Goal: Task Accomplishment & Management: Use online tool/utility

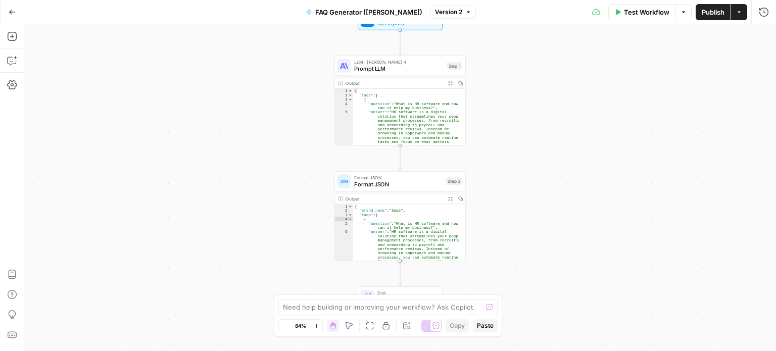
click at [12, 16] on button "Go Back" at bounding box center [12, 12] width 18 height 18
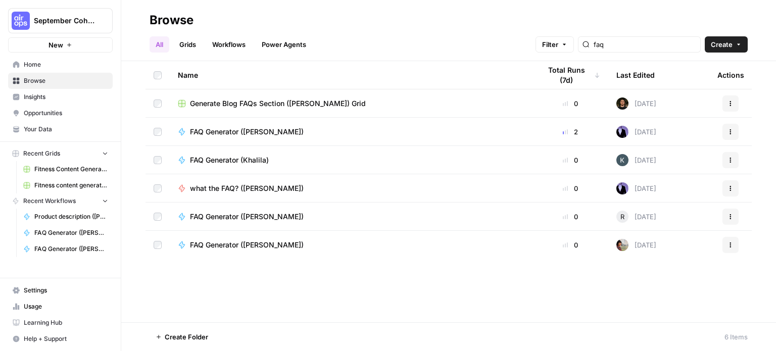
click at [741, 45] on icon "button" at bounding box center [739, 44] width 6 height 6
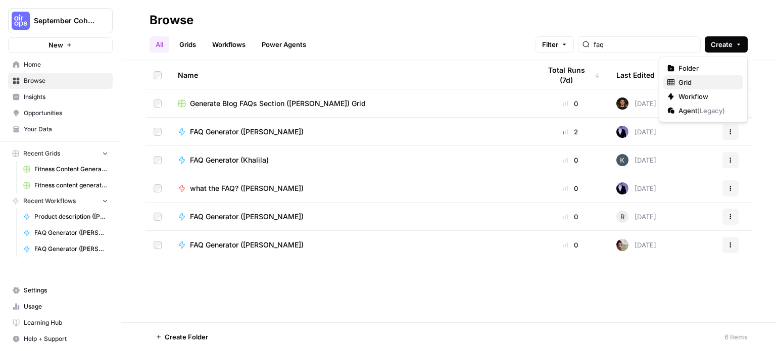
click at [689, 82] on span "Grid" at bounding box center [707, 82] width 57 height 10
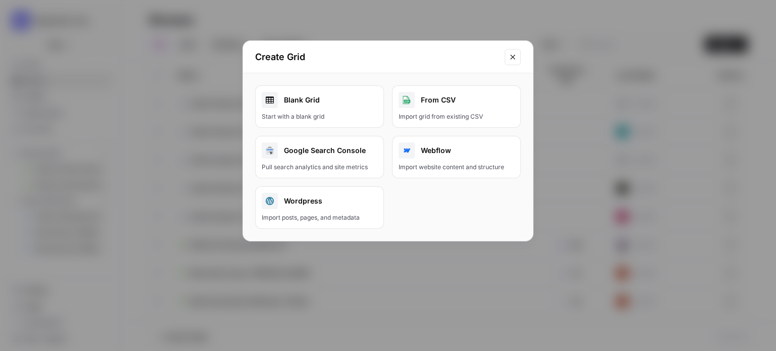
click at [360, 114] on div "Start with a blank grid" at bounding box center [320, 116] width 116 height 9
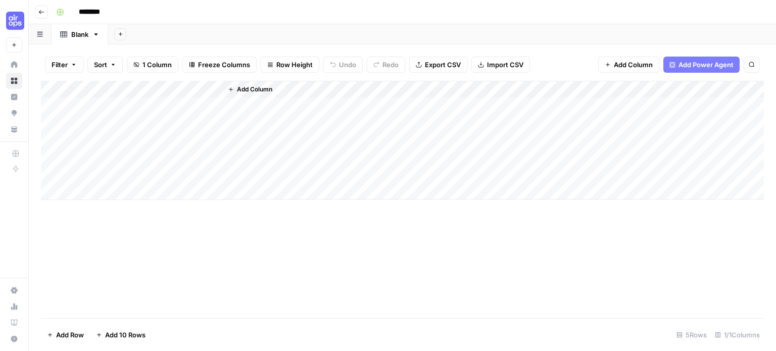
click at [168, 86] on div "Add Column" at bounding box center [402, 140] width 723 height 119
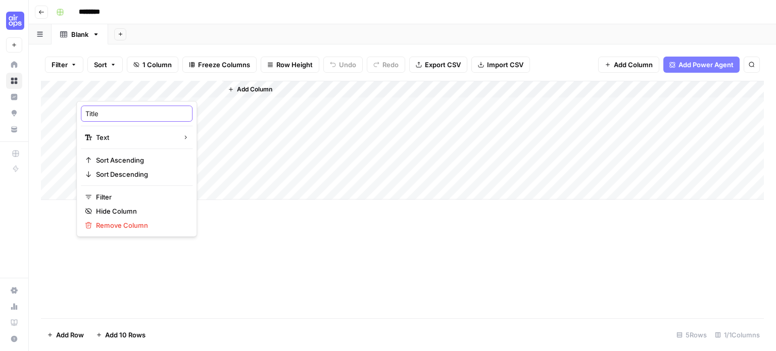
click at [134, 117] on input "Title" at bounding box center [136, 114] width 103 height 10
type input "Keywor"
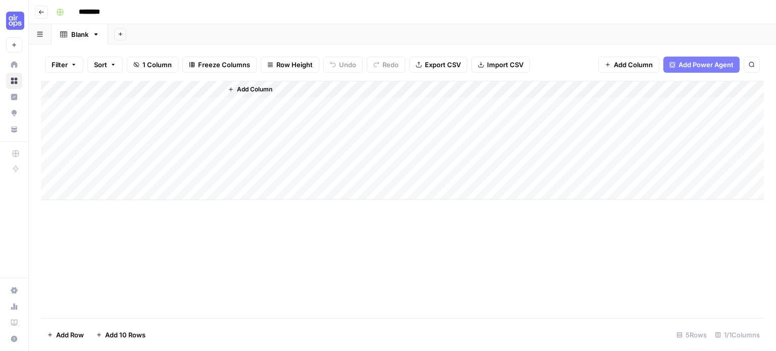
click at [250, 86] on span "Add Column" at bounding box center [254, 89] width 35 height 9
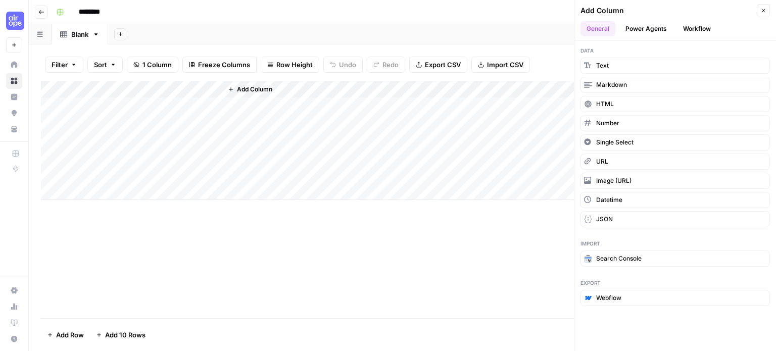
click at [656, 31] on button "Power Agents" at bounding box center [647, 28] width 54 height 15
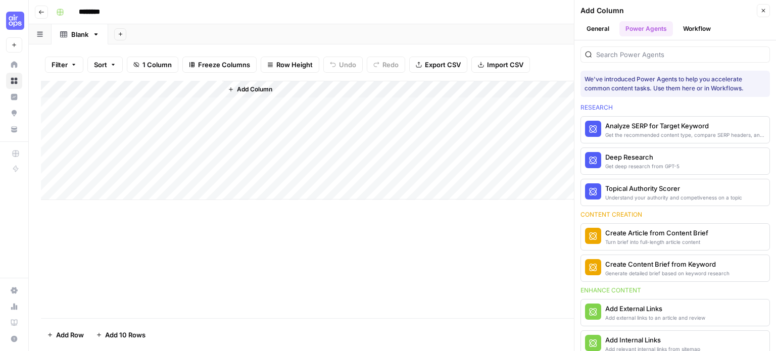
click at [604, 31] on button "General" at bounding box center [598, 28] width 35 height 15
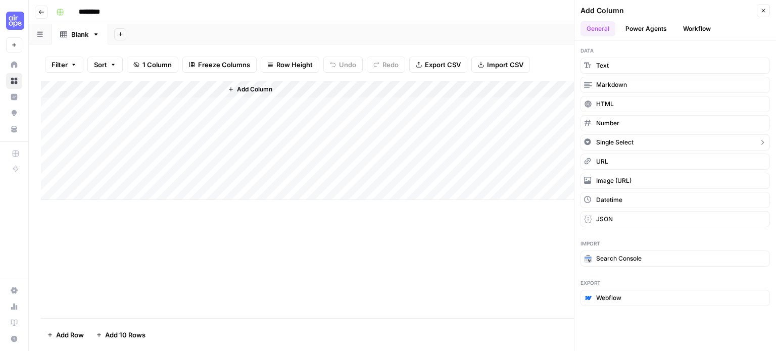
click at [604, 144] on span "Single Select" at bounding box center [614, 142] width 37 height 9
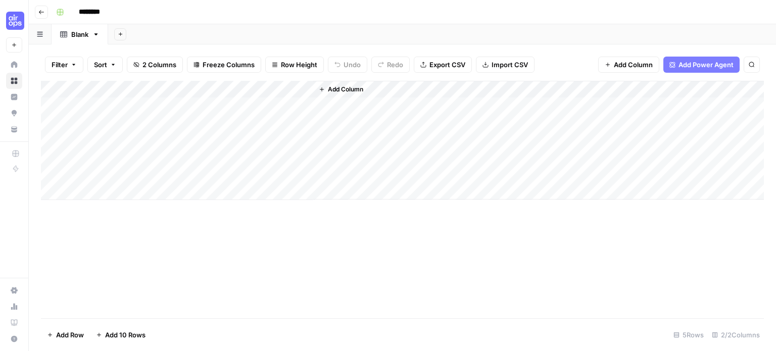
click at [259, 92] on div "Add Column" at bounding box center [402, 140] width 723 height 119
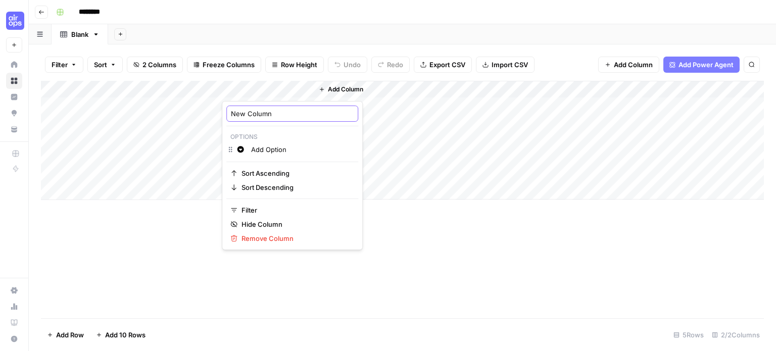
click at [263, 113] on input "New Column" at bounding box center [292, 114] width 123 height 10
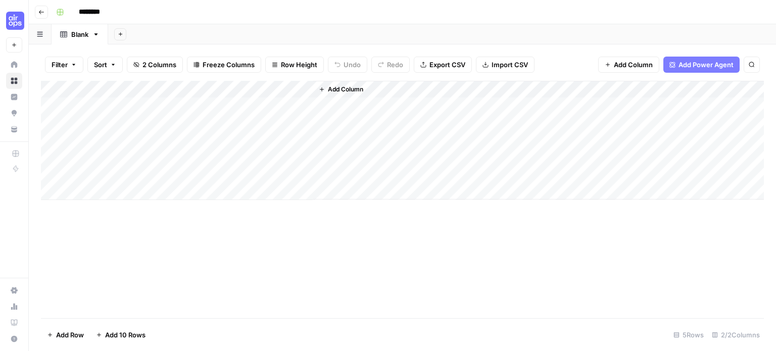
click at [277, 88] on div "Add Column" at bounding box center [402, 140] width 723 height 119
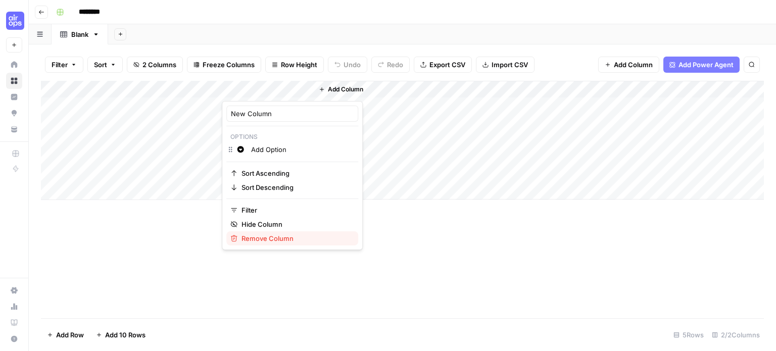
click at [273, 235] on span "Remove Column" at bounding box center [296, 239] width 109 height 10
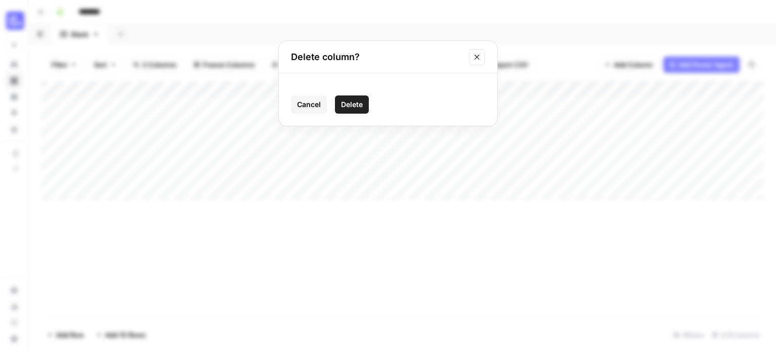
click at [358, 106] on span "Delete" at bounding box center [352, 105] width 22 height 10
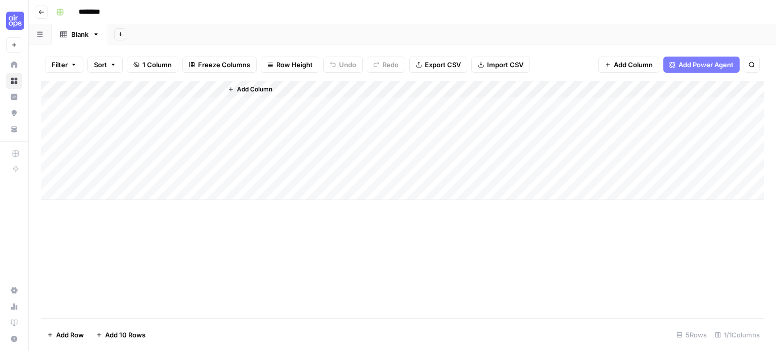
click at [259, 93] on span "Add Column" at bounding box center [254, 89] width 35 height 9
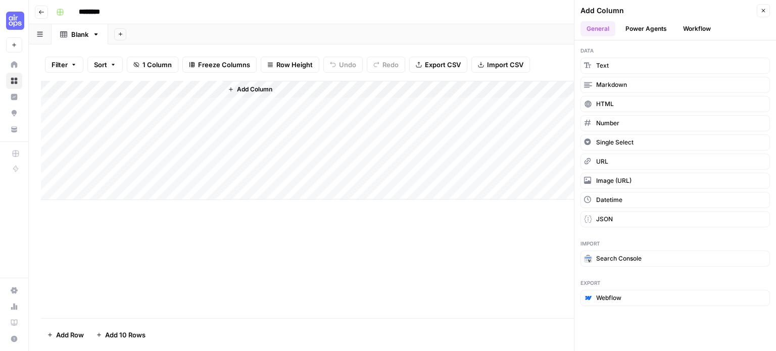
click at [690, 31] on button "Workflow" at bounding box center [697, 28] width 40 height 15
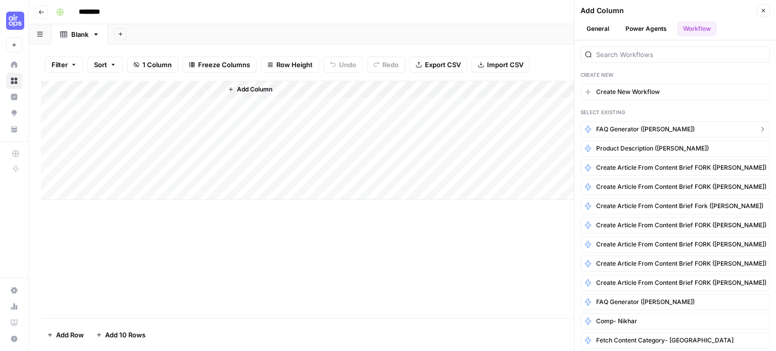
click at [631, 125] on span "FAQ Generator ([PERSON_NAME])" at bounding box center [645, 129] width 99 height 9
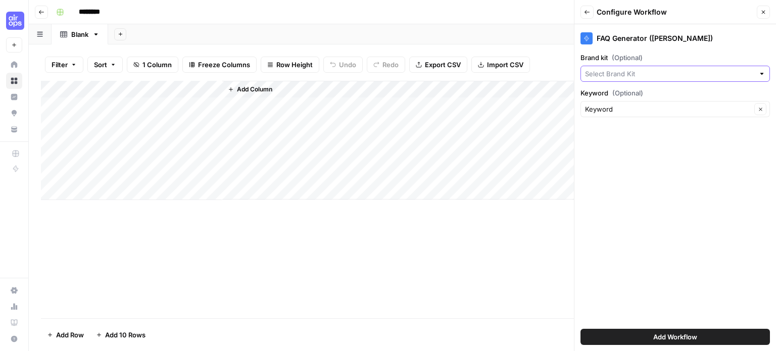
click at [641, 74] on input "Brand kit (Optional)" at bounding box center [669, 74] width 169 height 10
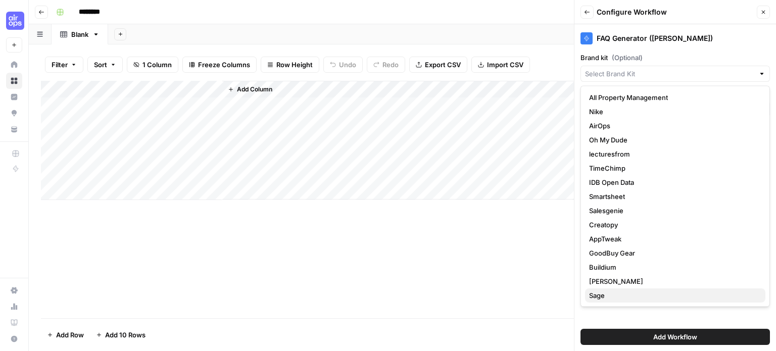
click at [675, 296] on span "Sage" at bounding box center [673, 296] width 168 height 10
type input "Sage"
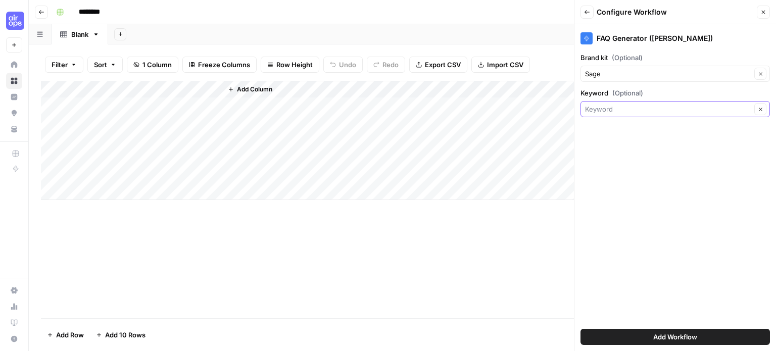
click at [641, 107] on input "Keyword (Optional)" at bounding box center [668, 109] width 166 height 10
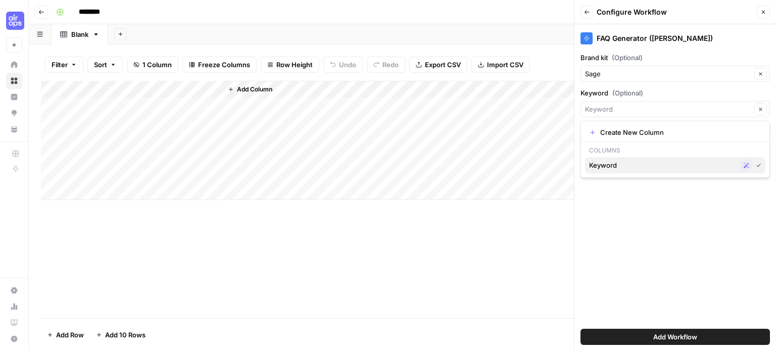
click at [621, 163] on span "Keyword" at bounding box center [662, 165] width 147 height 10
type input "Keyword"
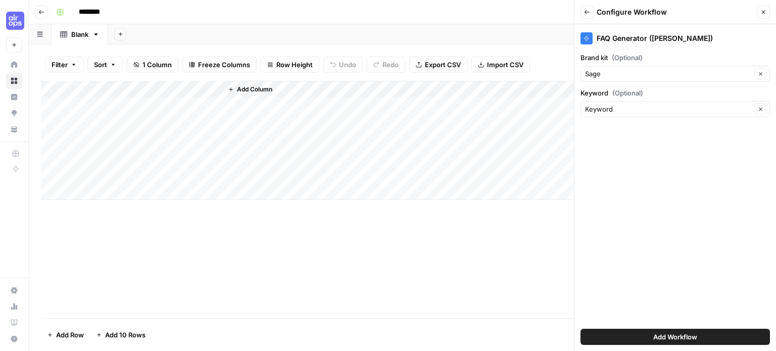
click at [649, 339] on button "Add Workflow" at bounding box center [676, 337] width 190 height 16
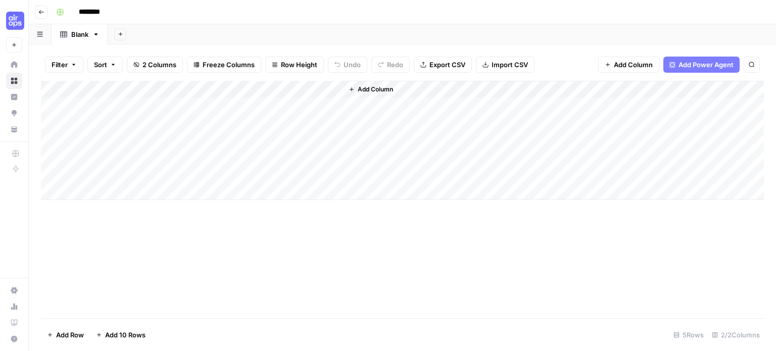
click at [182, 105] on div "Add Column" at bounding box center [402, 140] width 723 height 119
click at [169, 105] on div "Add Column" at bounding box center [402, 140] width 723 height 119
type textarea "**********"
click at [156, 126] on div "Add Column" at bounding box center [402, 140] width 723 height 119
type textarea "**********"
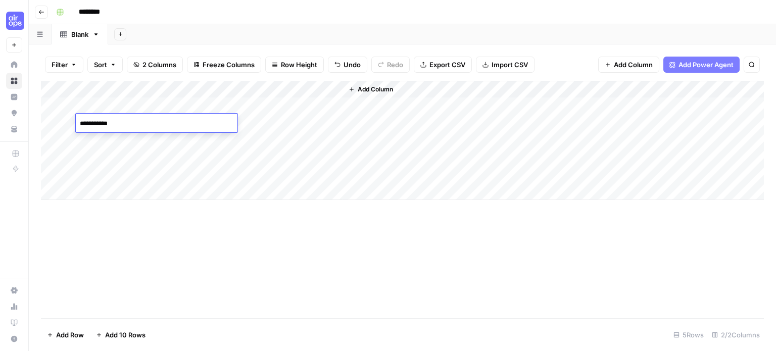
click at [149, 137] on div "Add Column" at bounding box center [402, 140] width 723 height 119
type textarea "**********"
click at [141, 151] on div "Add Column" at bounding box center [402, 140] width 723 height 119
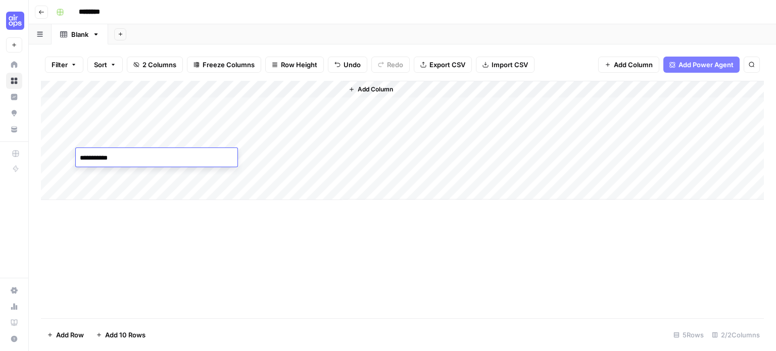
type textarea "**********"
click at [129, 175] on div "Add Column" at bounding box center [402, 140] width 723 height 119
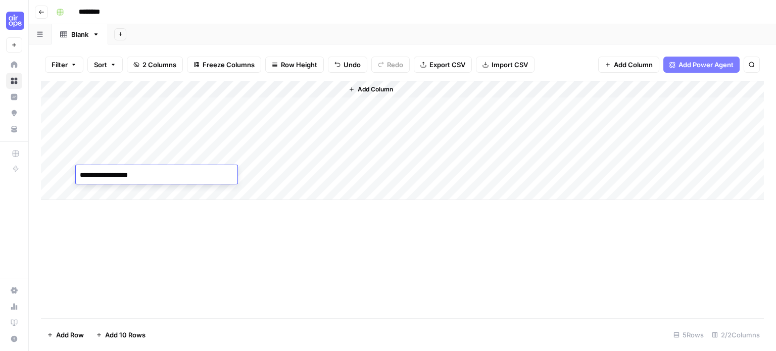
type textarea "**********"
click at [335, 88] on div "Add Column" at bounding box center [402, 140] width 723 height 119
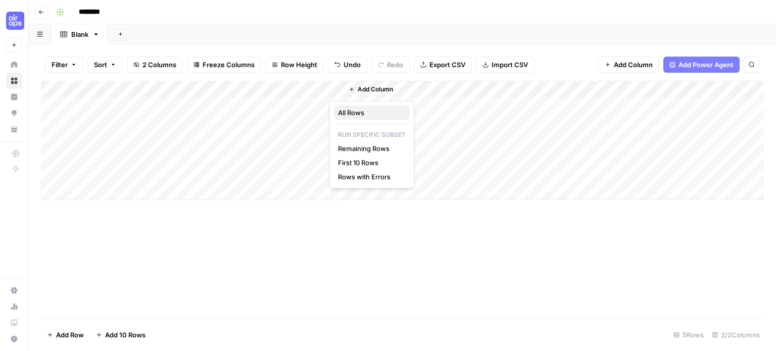
click at [348, 117] on span "All Rows" at bounding box center [370, 113] width 64 height 10
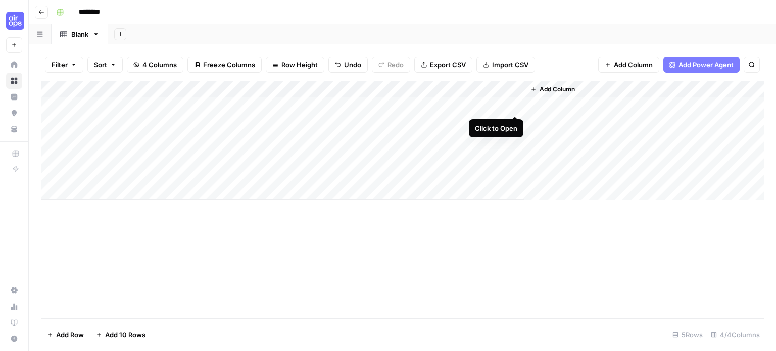
click at [513, 105] on div "Add Column" at bounding box center [402, 140] width 723 height 119
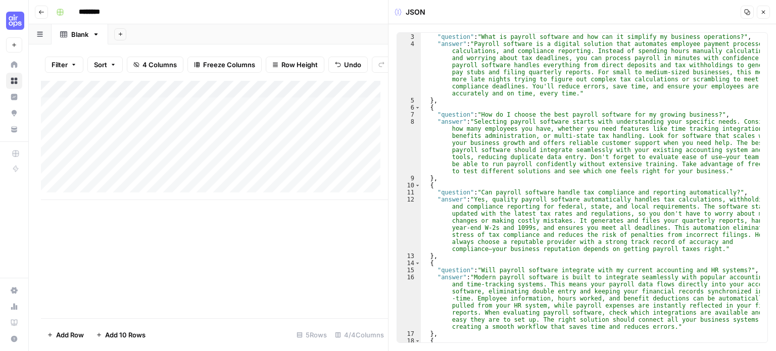
scroll to position [14, 0]
click at [293, 232] on div "Add Column" at bounding box center [214, 200] width 347 height 238
click at [765, 14] on icon "button" at bounding box center [764, 12] width 6 height 6
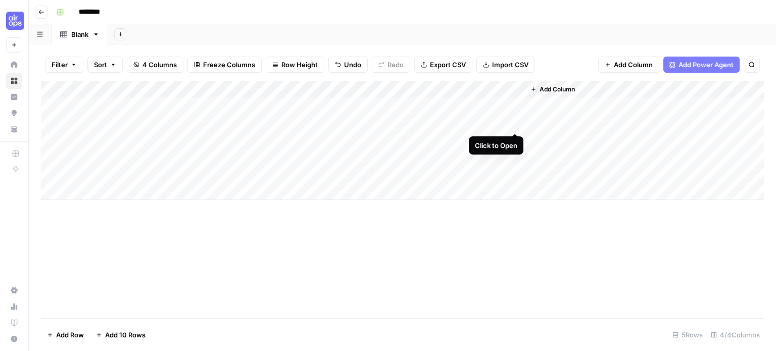
click at [516, 121] on div "Add Column" at bounding box center [402, 140] width 723 height 119
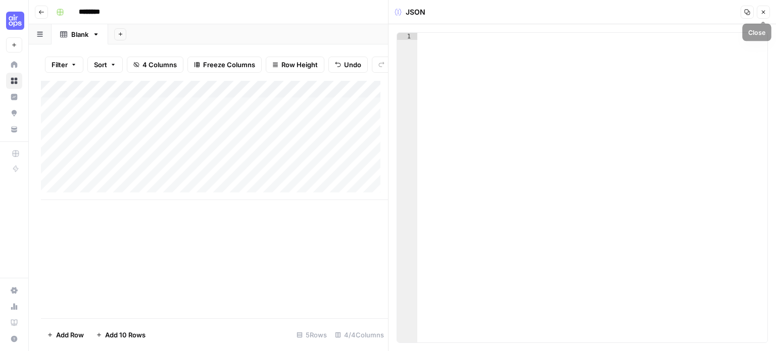
click at [761, 12] on icon "button" at bounding box center [764, 12] width 6 height 6
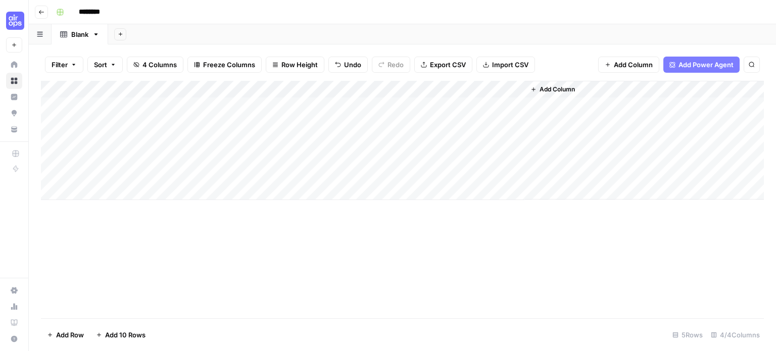
click at [269, 121] on div "Add Column" at bounding box center [402, 140] width 723 height 119
click at [317, 123] on div "Add Column" at bounding box center [402, 140] width 723 height 119
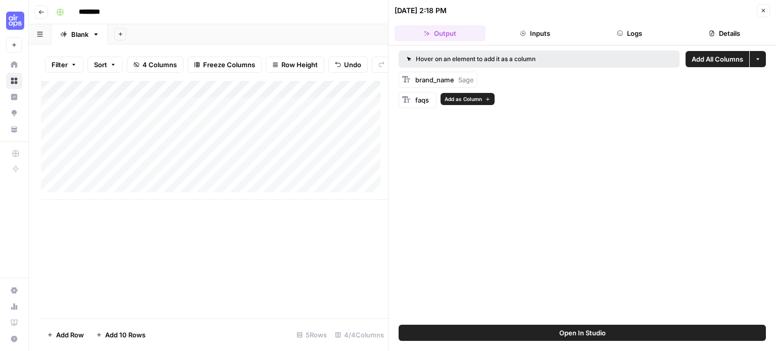
click at [415, 107] on div "faqs" at bounding box center [418, 100] width 38 height 16
click at [422, 100] on span "faqs" at bounding box center [423, 100] width 14 height 8
click at [762, 12] on icon "button" at bounding box center [764, 11] width 4 height 4
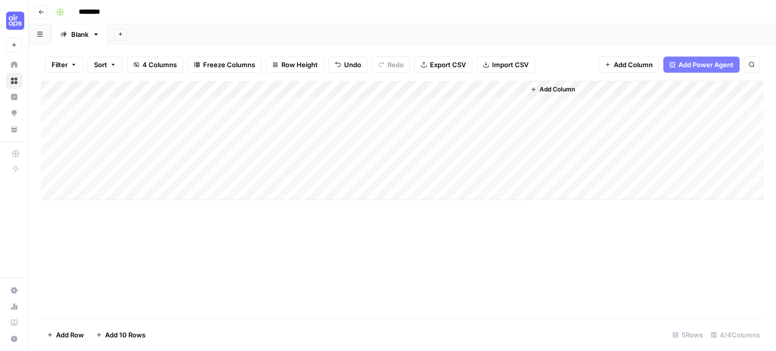
click at [472, 121] on div "Add Column" at bounding box center [402, 140] width 723 height 119
click at [514, 141] on div "Add Column" at bounding box center [402, 140] width 723 height 119
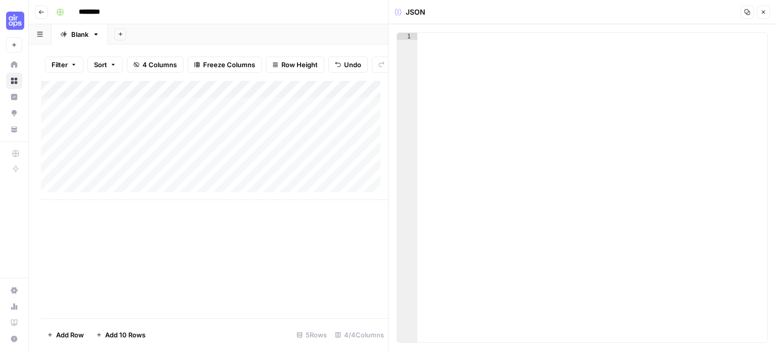
click at [766, 8] on button "Close" at bounding box center [763, 12] width 13 height 13
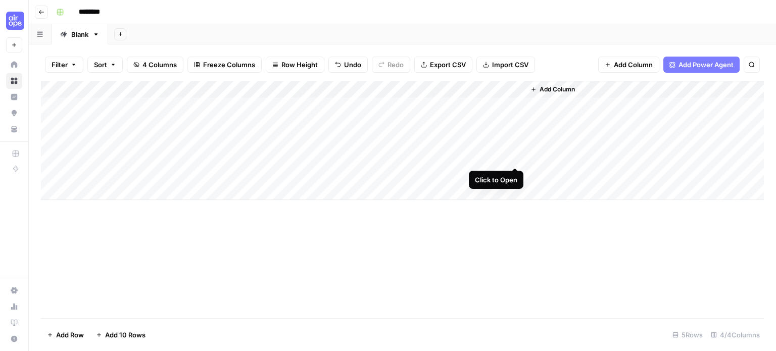
click at [515, 157] on div "Add Column" at bounding box center [402, 140] width 723 height 119
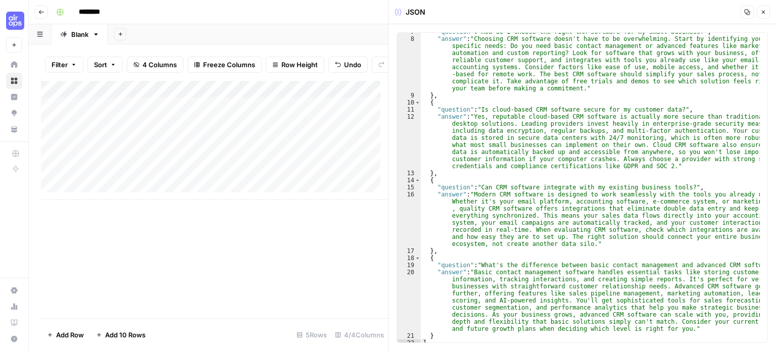
scroll to position [101, 0]
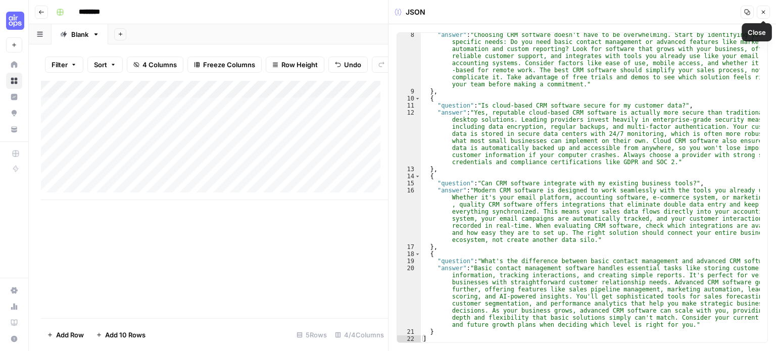
click at [762, 13] on icon "button" at bounding box center [764, 12] width 6 height 6
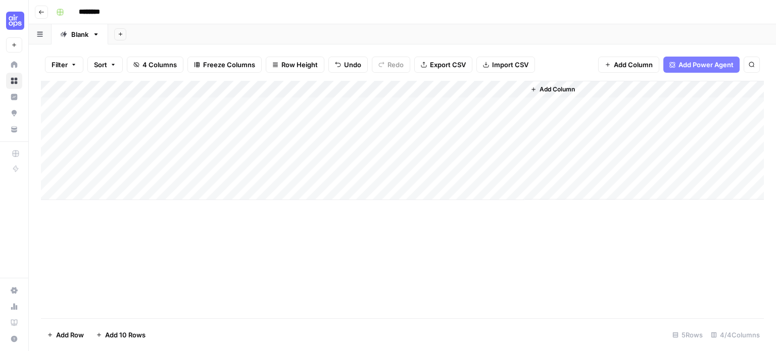
click at [515, 173] on div "Add Column" at bounding box center [402, 140] width 723 height 119
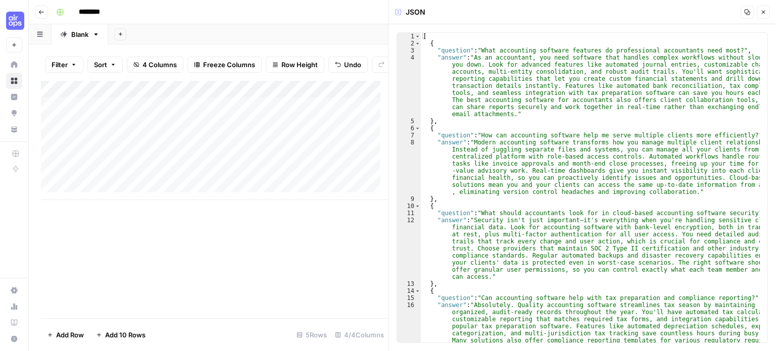
click at [328, 254] on div "Add Column" at bounding box center [214, 200] width 347 height 238
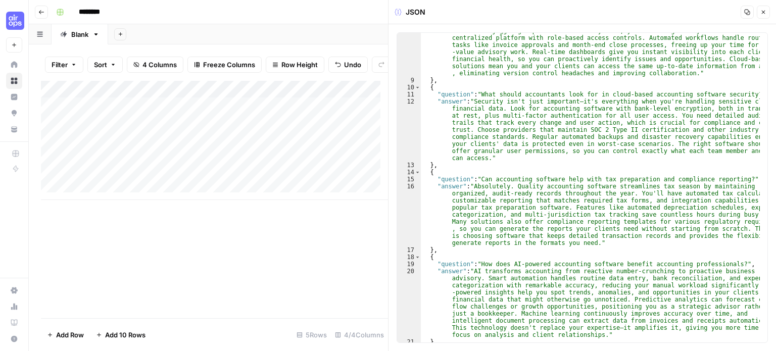
scroll to position [129, 0]
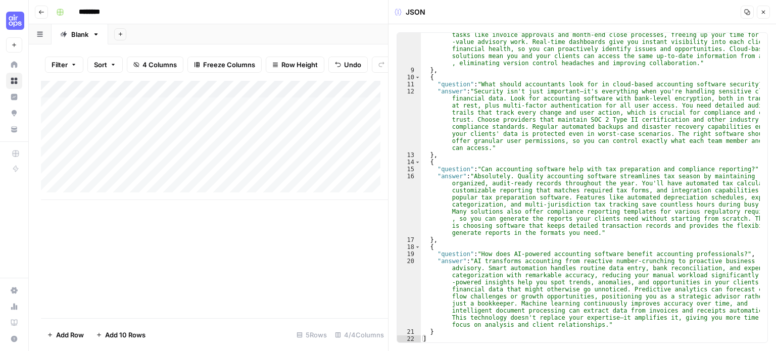
click at [766, 13] on icon "button" at bounding box center [764, 12] width 6 height 6
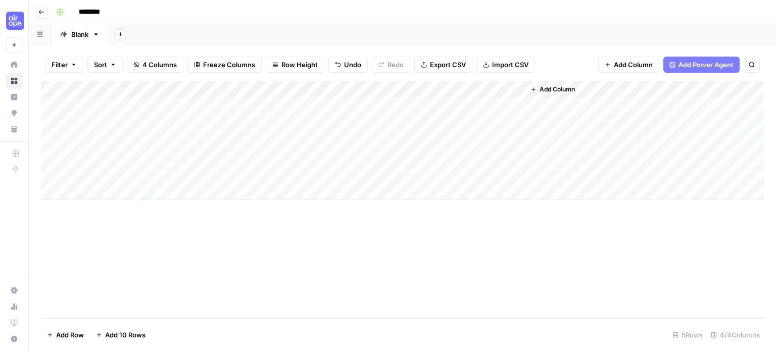
click at [93, 9] on input "********" at bounding box center [102, 12] width 57 height 16
type input "**********"
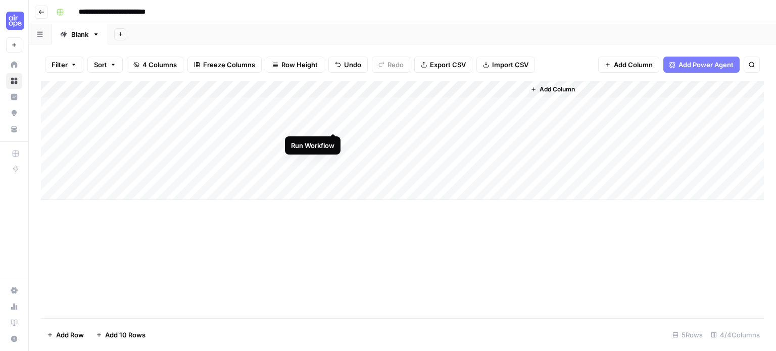
click at [332, 123] on div "Add Column" at bounding box center [402, 140] width 723 height 119
click at [560, 343] on footer "Add Row Add 10 Rows 5 Rows 4/4 Columns" at bounding box center [402, 334] width 723 height 33
click at [337, 142] on div "Add Column" at bounding box center [402, 140] width 723 height 119
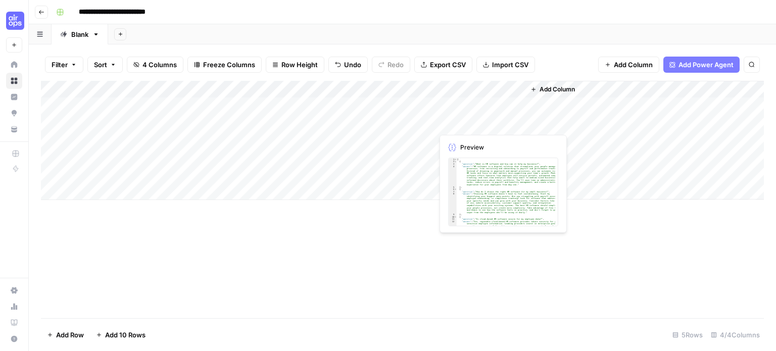
click at [517, 123] on div "Add Column" at bounding box center [402, 140] width 723 height 119
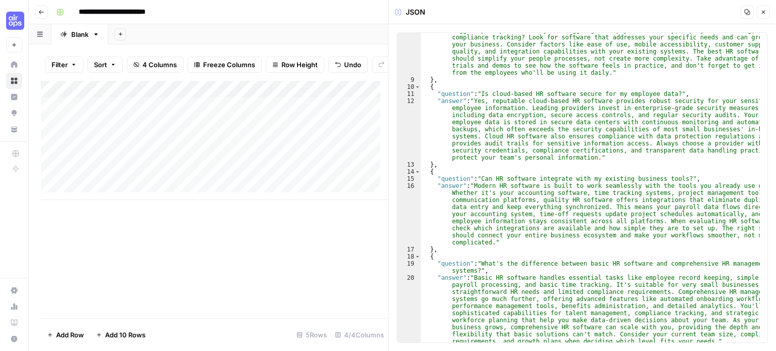
scroll to position [129, 0]
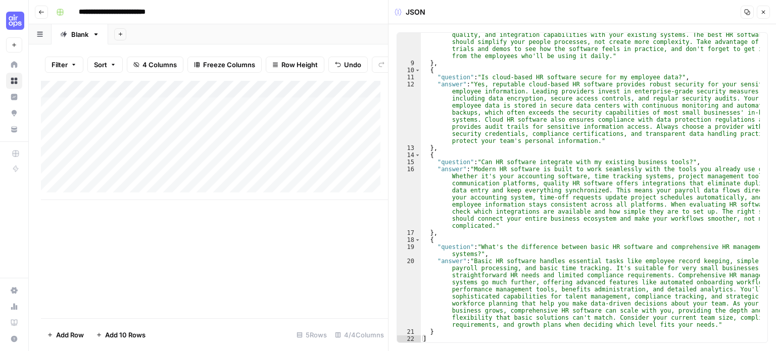
click at [342, 250] on div "Add Column" at bounding box center [214, 200] width 347 height 238
click at [762, 12] on icon "button" at bounding box center [764, 12] width 6 height 6
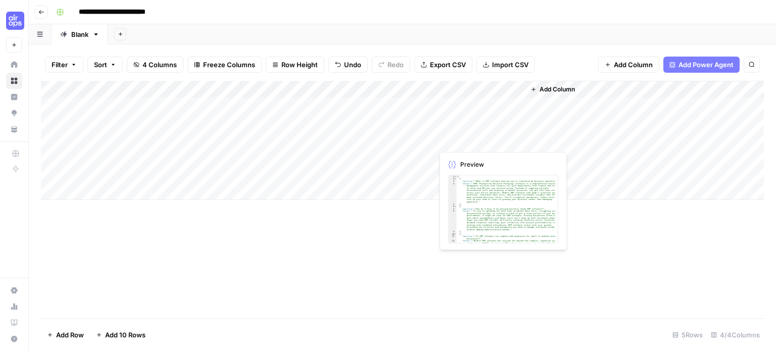
click at [514, 142] on div "Add Column" at bounding box center [402, 140] width 723 height 119
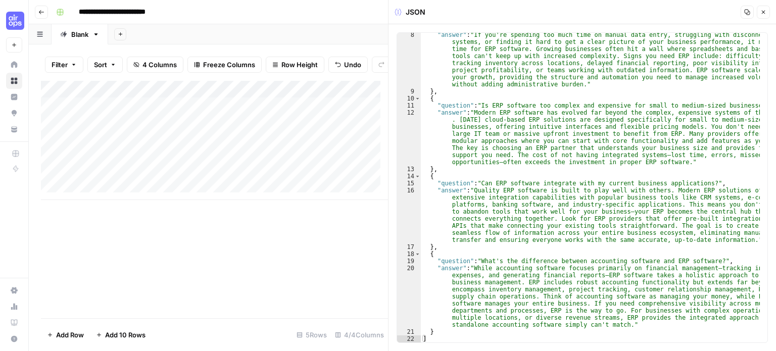
scroll to position [101, 0]
click at [761, 18] on button "Close" at bounding box center [763, 12] width 13 height 13
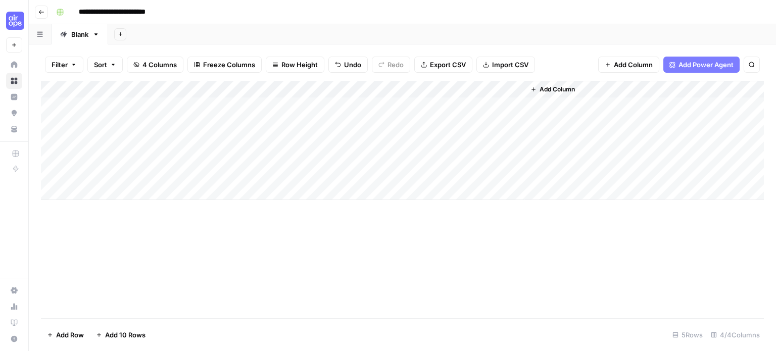
click at [43, 5] on header "**********" at bounding box center [403, 12] width 748 height 24
click at [41, 12] on icon "button" at bounding box center [41, 12] width 6 height 6
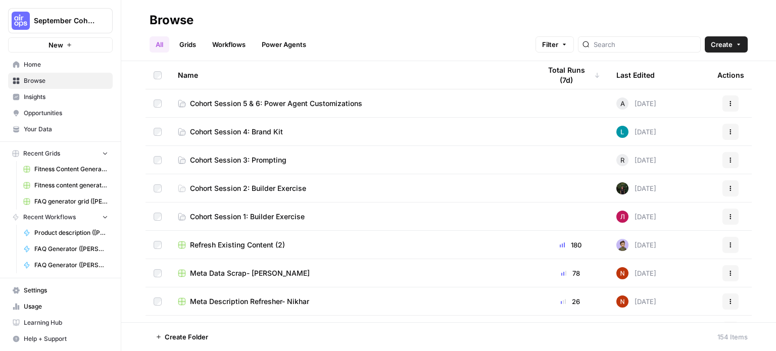
click at [241, 162] on span "Cohort Session 3: Prompting" at bounding box center [238, 160] width 97 height 10
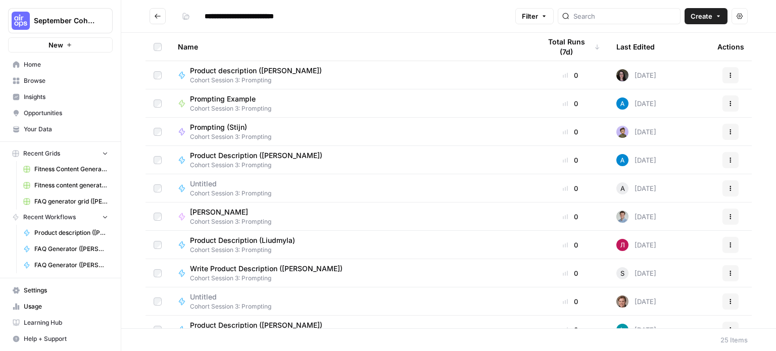
click at [160, 18] on icon "Go back" at bounding box center [157, 16] width 7 height 7
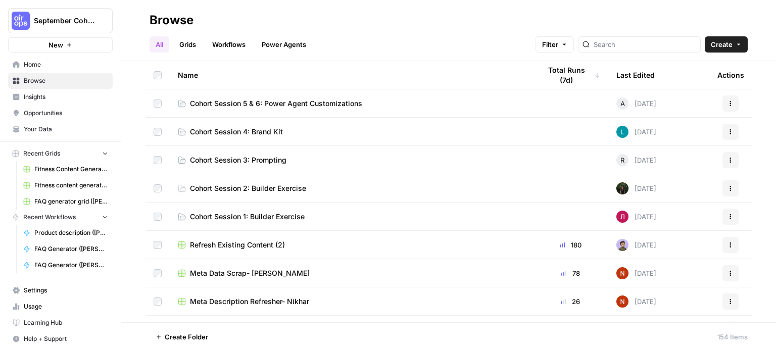
click at [239, 127] on span "Cohort Session 4: Brand Kit" at bounding box center [236, 132] width 93 height 10
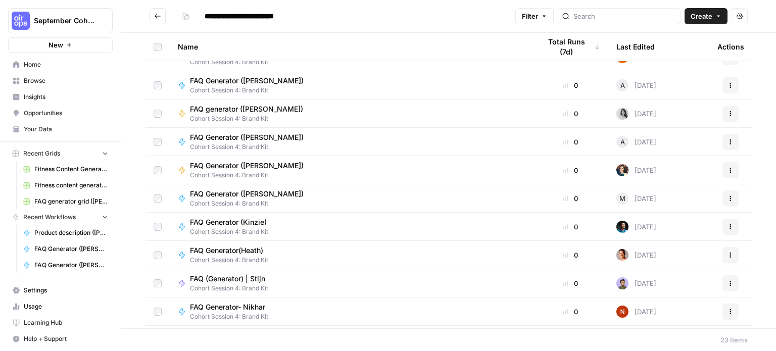
scroll to position [383, 0]
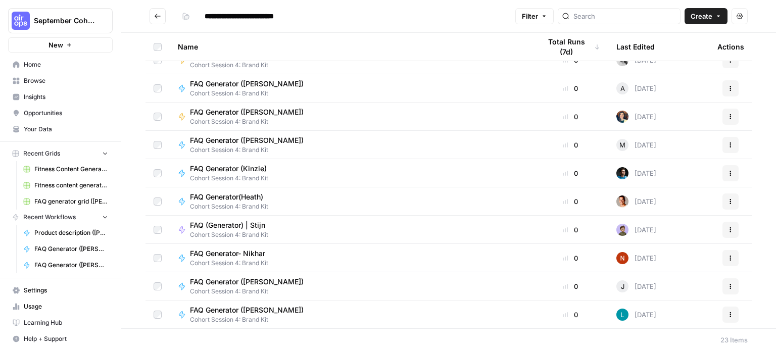
click at [159, 21] on button "Go back" at bounding box center [158, 16] width 16 height 16
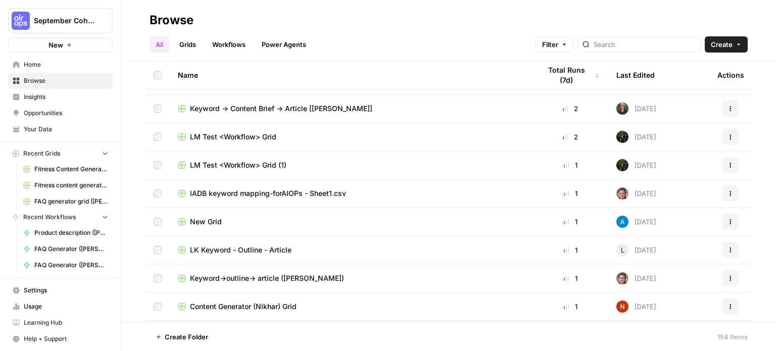
scroll to position [594, 0]
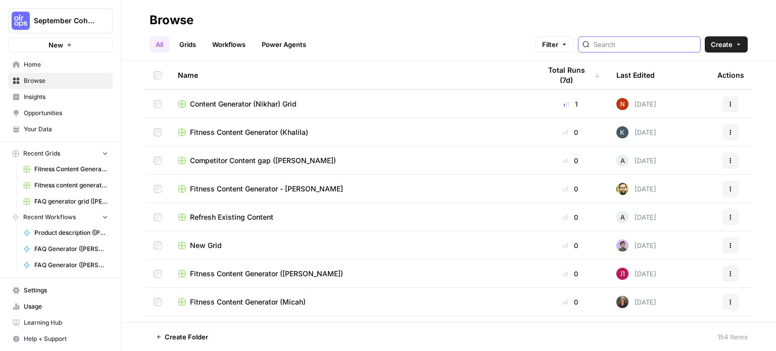
click at [615, 42] on input "search" at bounding box center [645, 44] width 103 height 10
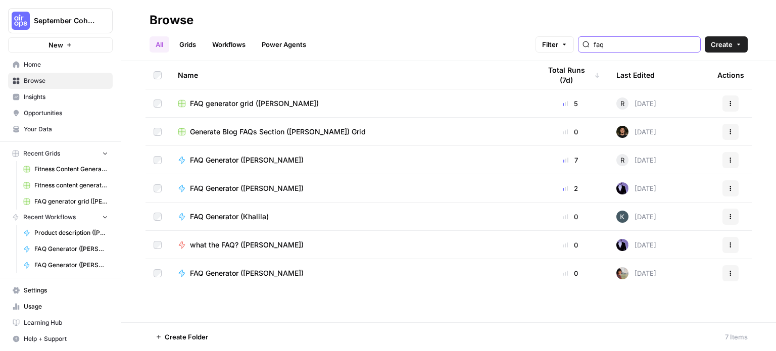
click at [734, 189] on button "Actions" at bounding box center [731, 188] width 16 height 16
type input "faq"
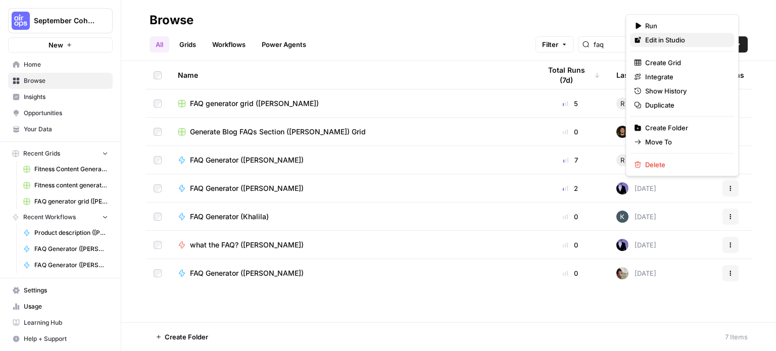
click at [674, 36] on span "Edit in Studio" at bounding box center [685, 40] width 81 height 10
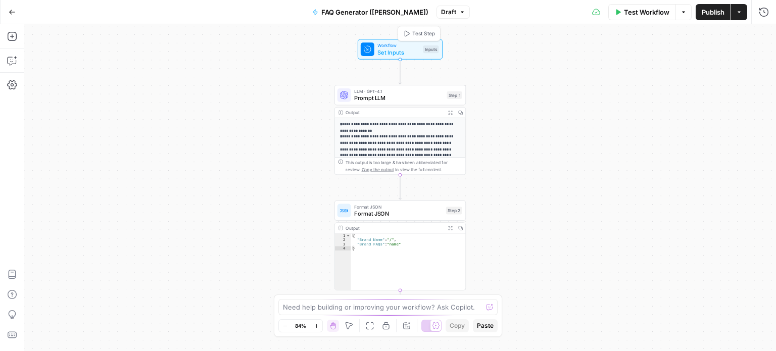
click at [400, 56] on span "Set Inputs" at bounding box center [399, 52] width 42 height 9
click at [399, 100] on span "Prompt LLM" at bounding box center [398, 98] width 89 height 9
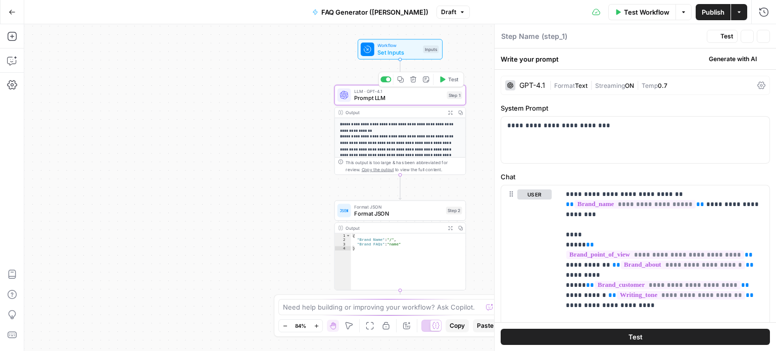
type textarea "Prompt LLM"
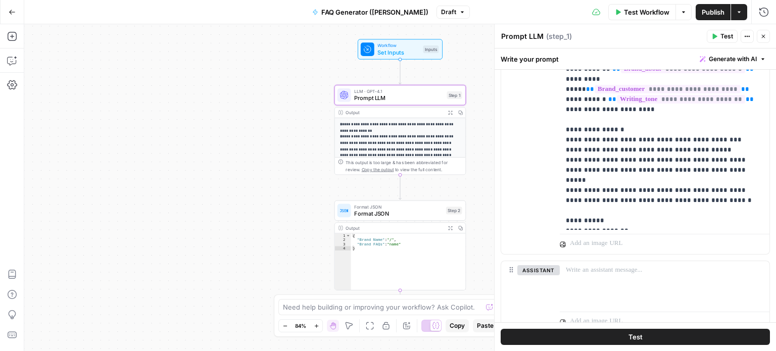
scroll to position [196, 0]
click at [764, 35] on span "E" at bounding box center [762, 34] width 8 height 10
click at [762, 34] on icon "button" at bounding box center [764, 36] width 6 height 6
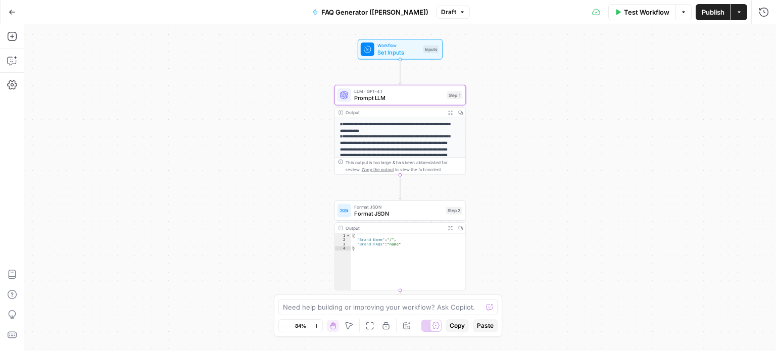
click at [9, 14] on icon "button" at bounding box center [12, 12] width 7 height 7
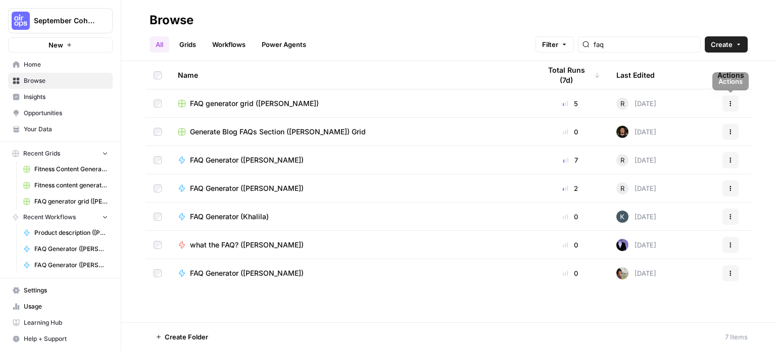
click at [731, 163] on button "Actions" at bounding box center [731, 160] width 16 height 16
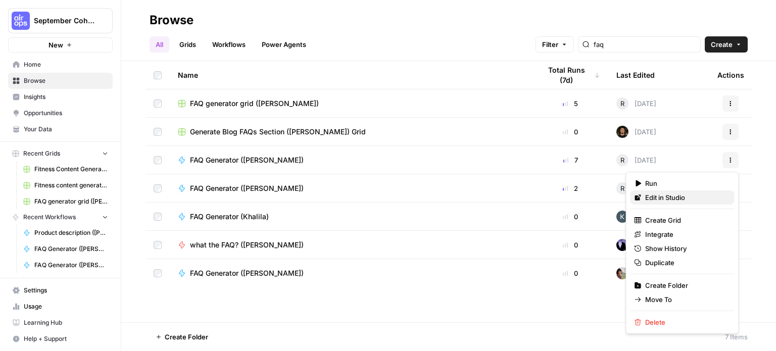
click at [671, 201] on span "Edit in Studio" at bounding box center [685, 198] width 81 height 10
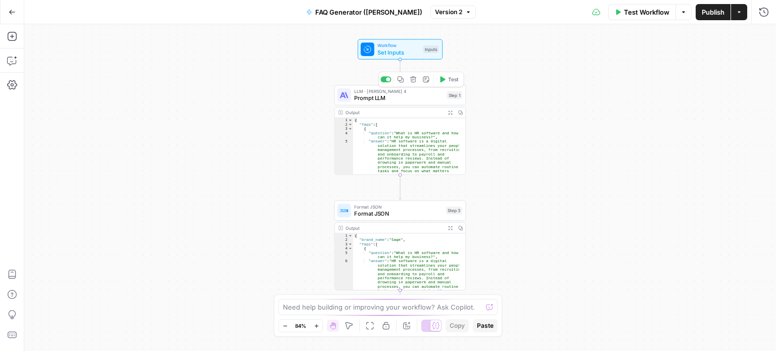
click at [386, 97] on span "Prompt LLM" at bounding box center [398, 98] width 89 height 9
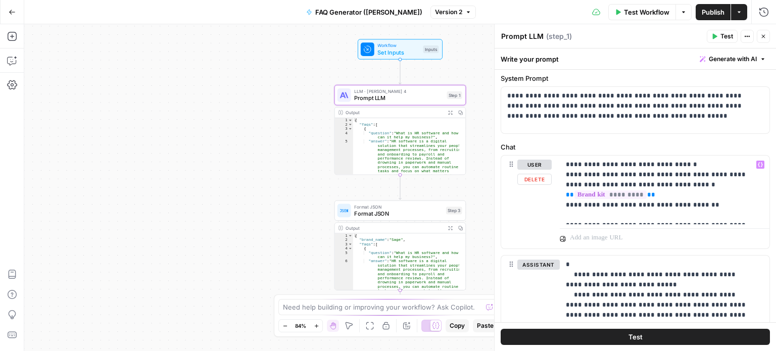
scroll to position [30, 0]
click at [754, 186] on p "**********" at bounding box center [661, 189] width 190 height 61
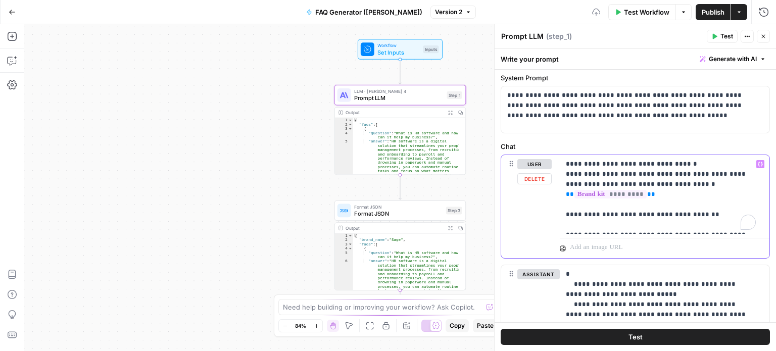
click at [757, 166] on button "Variables Menu" at bounding box center [761, 164] width 8 height 8
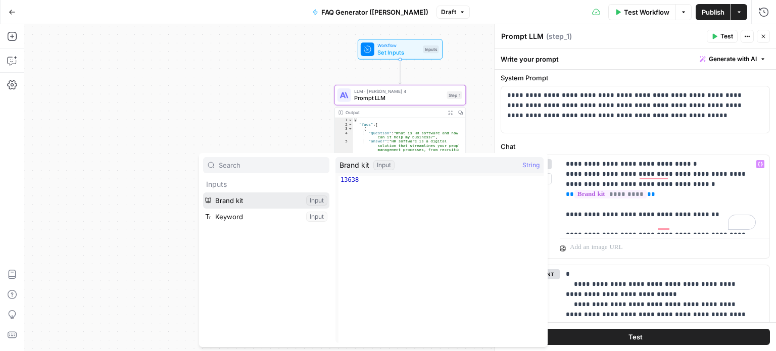
click at [295, 201] on button "Select variable Brand kit" at bounding box center [266, 201] width 126 height 16
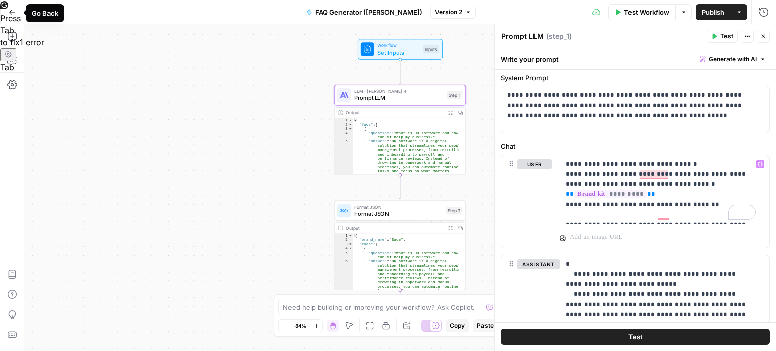
click at [11, 14] on icon "button" at bounding box center [12, 12] width 7 height 7
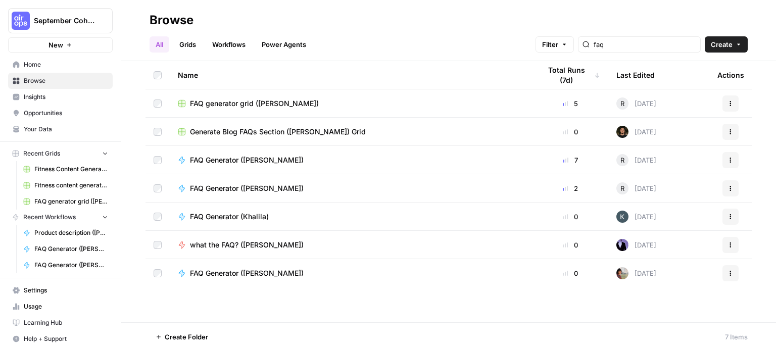
click at [53, 124] on link "Your Data" at bounding box center [60, 129] width 105 height 16
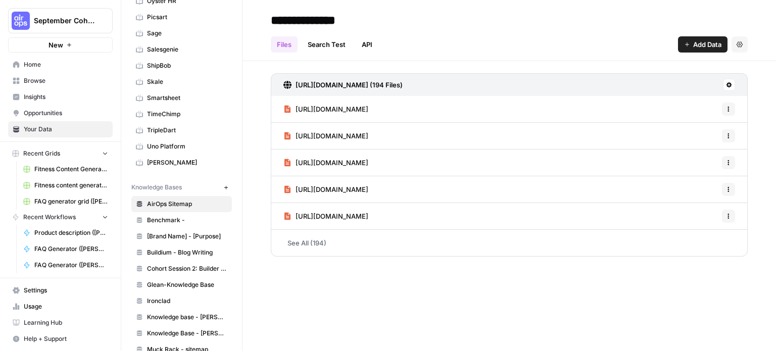
scroll to position [237, 0]
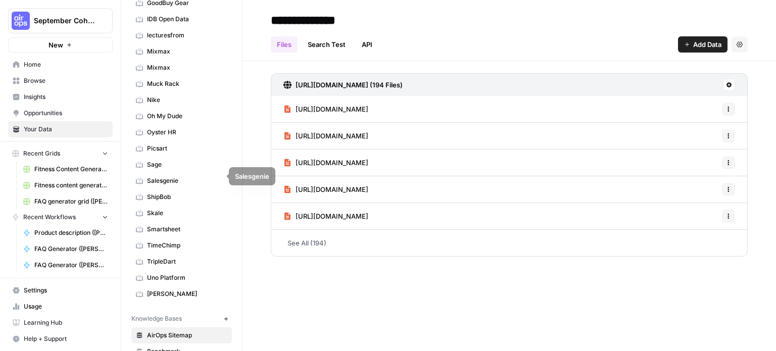
click at [180, 162] on span "Sage" at bounding box center [187, 164] width 80 height 9
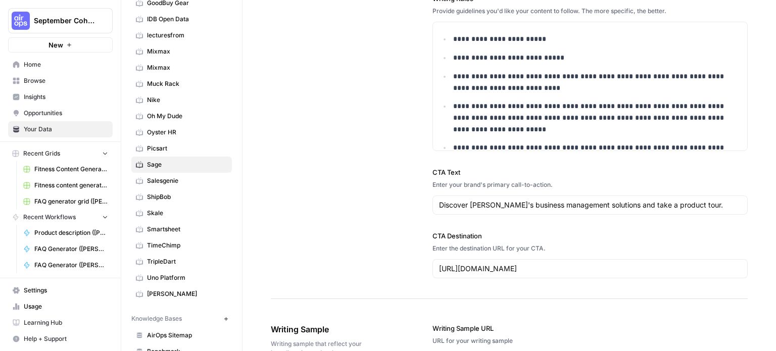
scroll to position [962, 0]
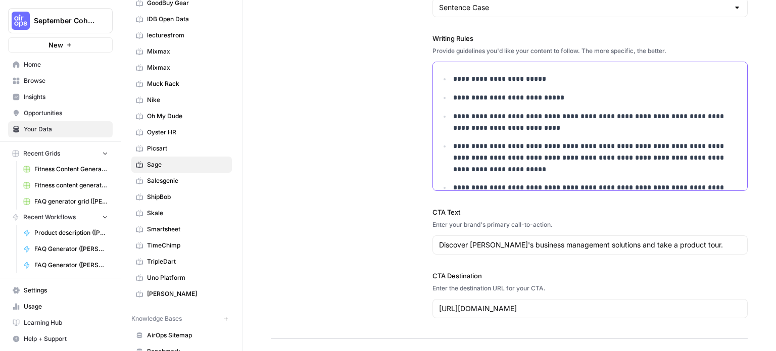
click at [514, 77] on p "**********" at bounding box center [590, 79] width 275 height 12
click at [514, 92] on p "**********" at bounding box center [590, 98] width 275 height 12
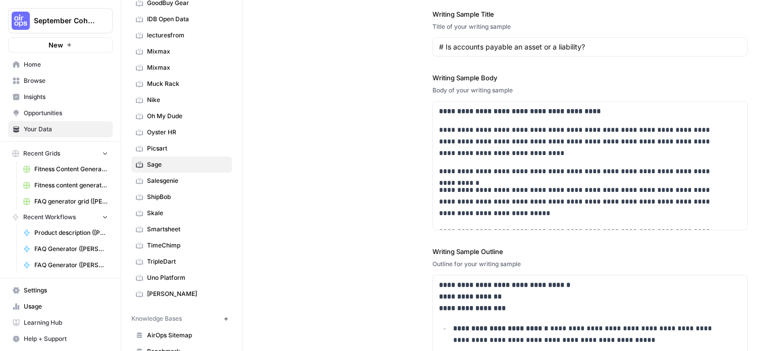
scroll to position [1539, 0]
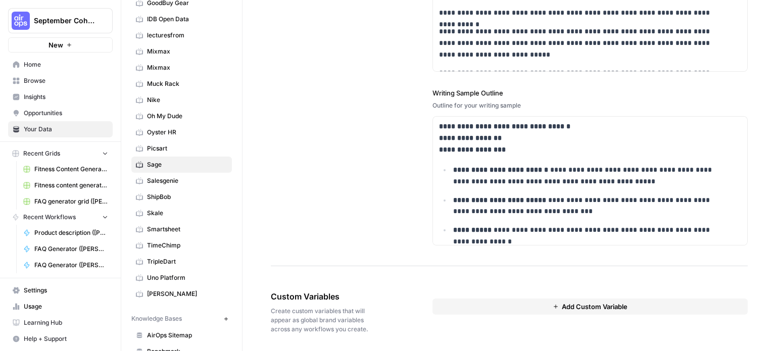
click at [520, 304] on button "Add Custom Variable" at bounding box center [590, 307] width 315 height 16
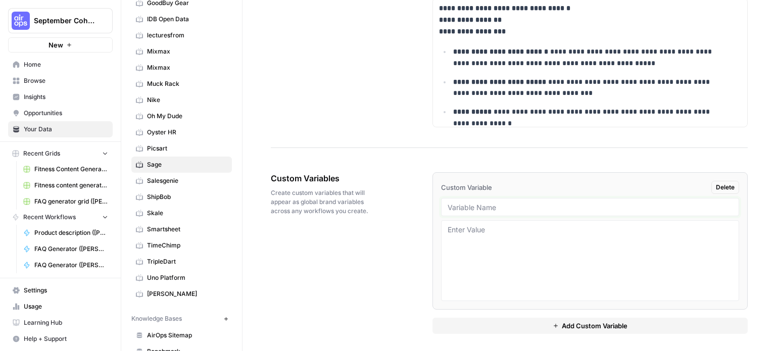
click at [523, 204] on input "text" at bounding box center [590, 207] width 285 height 9
click at [549, 209] on div at bounding box center [590, 207] width 298 height 18
click at [532, 198] on div at bounding box center [590, 207] width 298 height 18
click at [495, 198] on div at bounding box center [590, 207] width 298 height 18
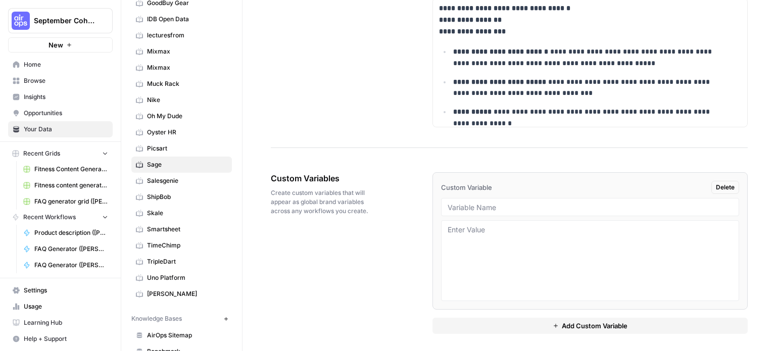
click at [495, 198] on div at bounding box center [590, 207] width 298 height 18
click at [481, 203] on input "text" at bounding box center [590, 207] width 285 height 9
type input "hr_ci_cta"
click at [716, 183] on span "Delete" at bounding box center [725, 187] width 19 height 9
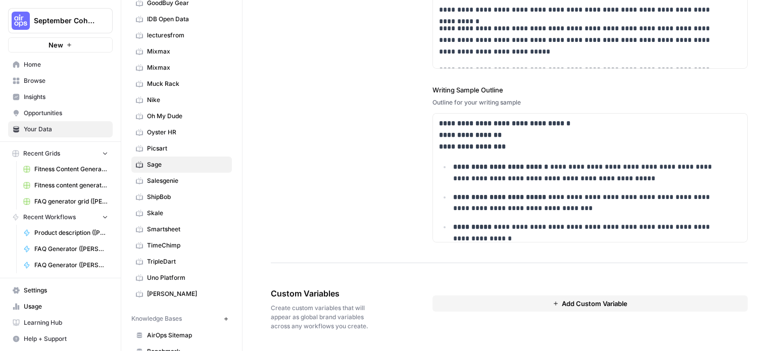
scroll to position [1539, 0]
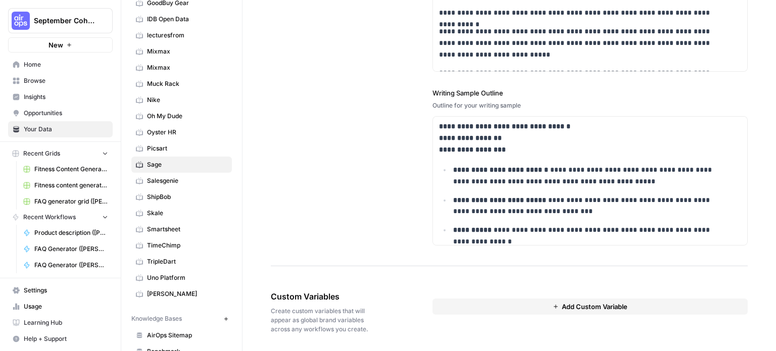
click at [51, 80] on span "Browse" at bounding box center [66, 80] width 84 height 9
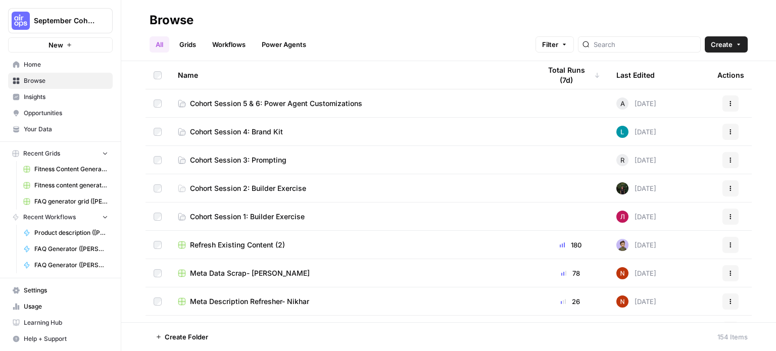
click at [47, 68] on span "Home" at bounding box center [66, 64] width 84 height 9
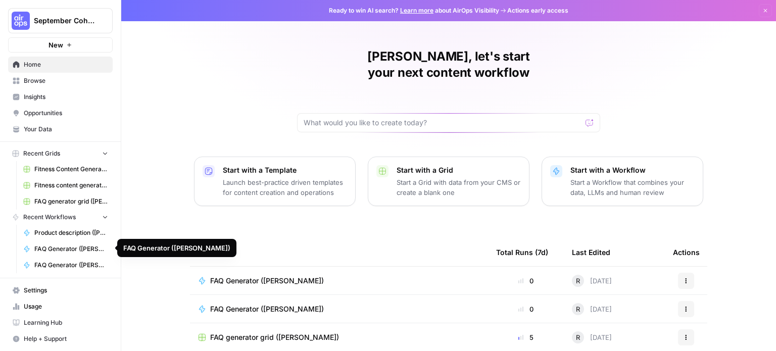
click at [65, 251] on span "FAQ Generator ([PERSON_NAME])" at bounding box center [71, 249] width 74 height 9
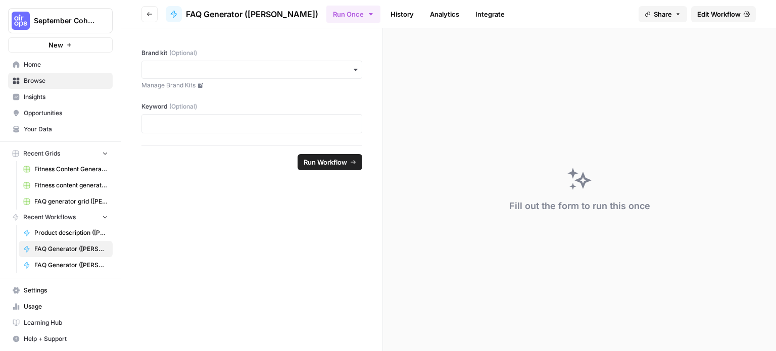
click at [57, 82] on span "Browse" at bounding box center [66, 80] width 84 height 9
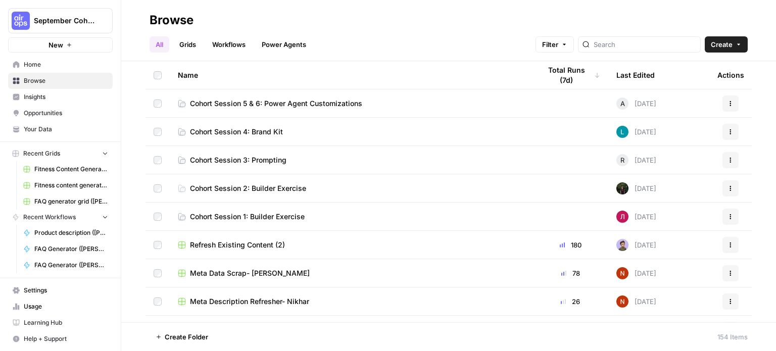
click at [247, 128] on span "Cohort Session 4: Brand Kit" at bounding box center [236, 132] width 93 height 10
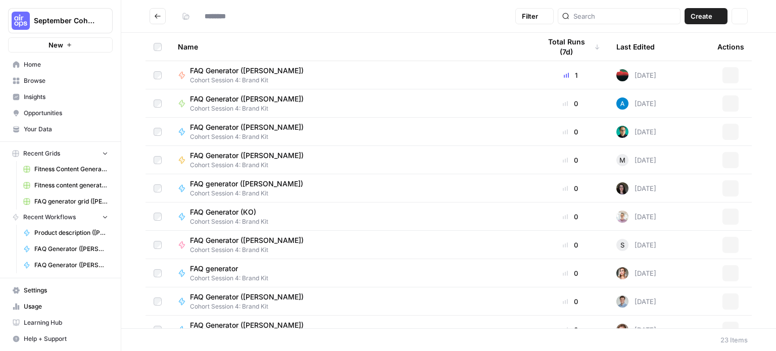
type input "**********"
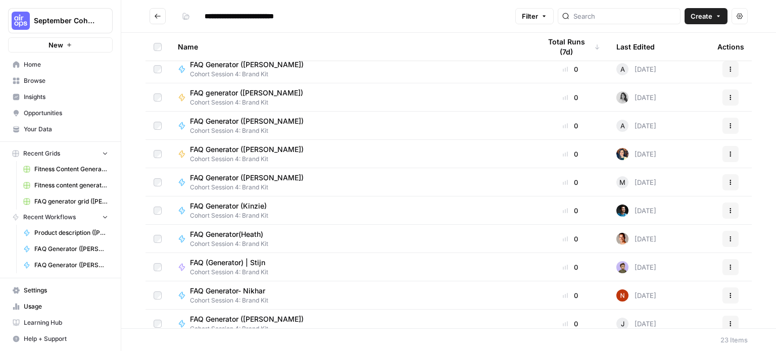
scroll to position [383, 0]
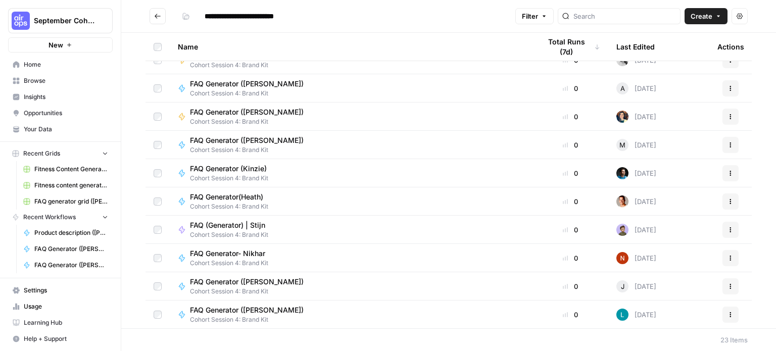
click at [157, 16] on icon "Go back" at bounding box center [157, 16] width 7 height 7
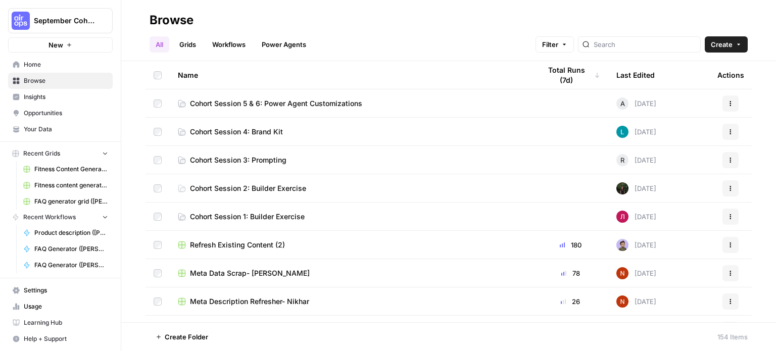
scroll to position [280, 0]
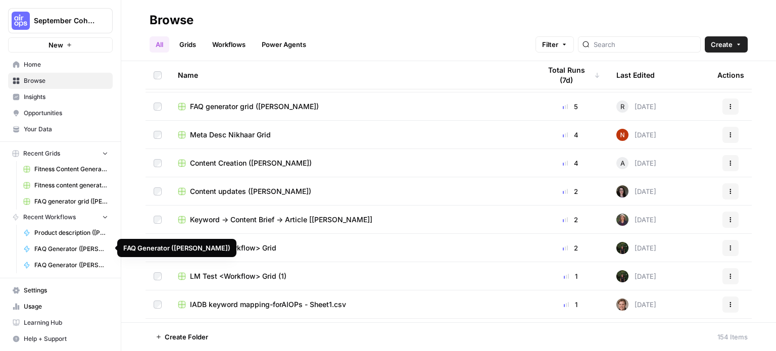
click at [81, 243] on link "FAQ Generator ([PERSON_NAME])" at bounding box center [66, 249] width 94 height 16
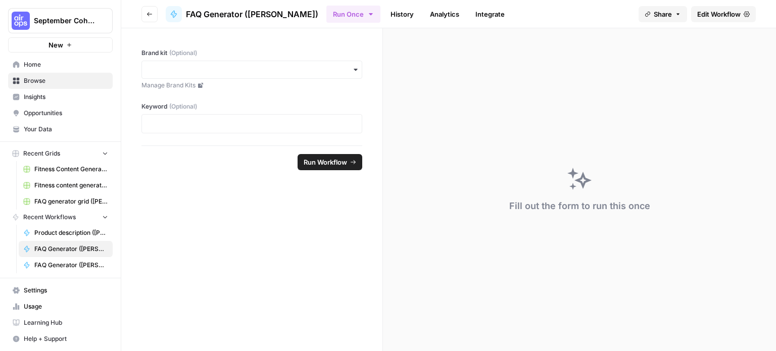
click at [713, 12] on span "Edit Workflow" at bounding box center [719, 14] width 43 height 10
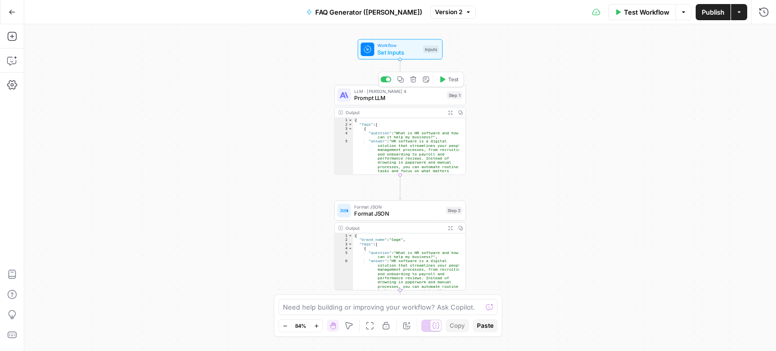
click at [410, 96] on span "Prompt LLM" at bounding box center [398, 98] width 89 height 9
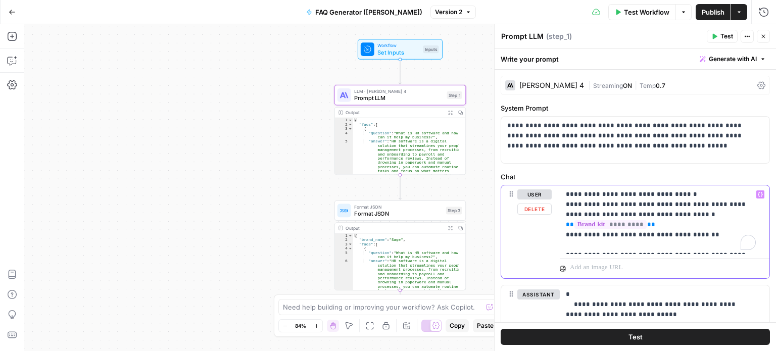
click at [723, 232] on p "**********" at bounding box center [661, 220] width 190 height 61
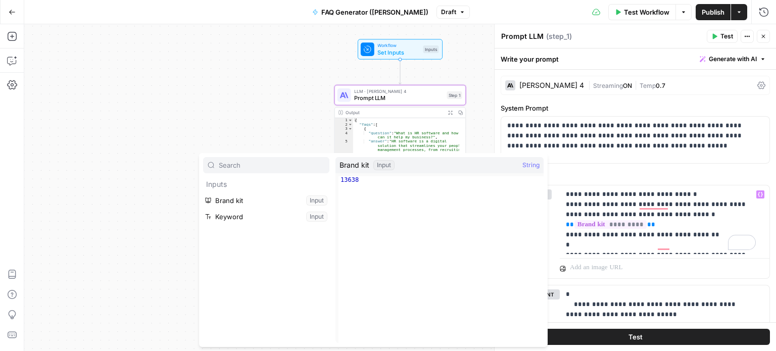
click at [686, 15] on button "Options" at bounding box center [684, 12] width 16 height 16
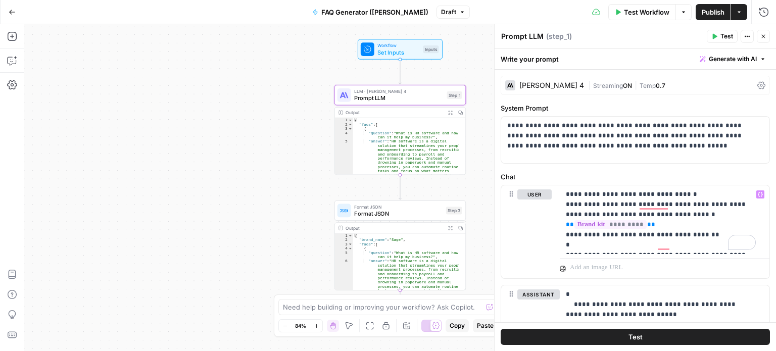
click at [659, 13] on span "Test Workflow" at bounding box center [646, 12] width 45 height 10
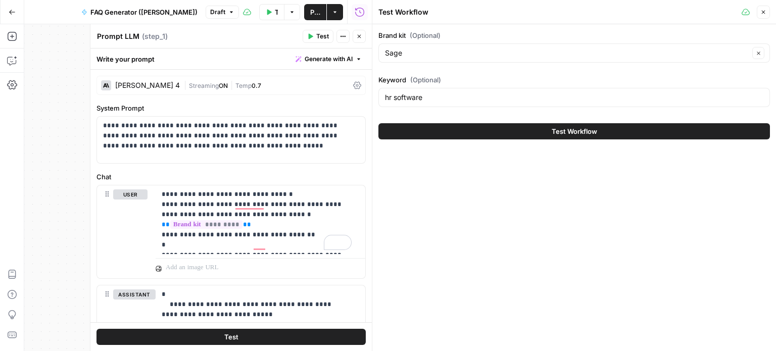
click at [644, 61] on div "Sage Clear" at bounding box center [575, 52] width 392 height 19
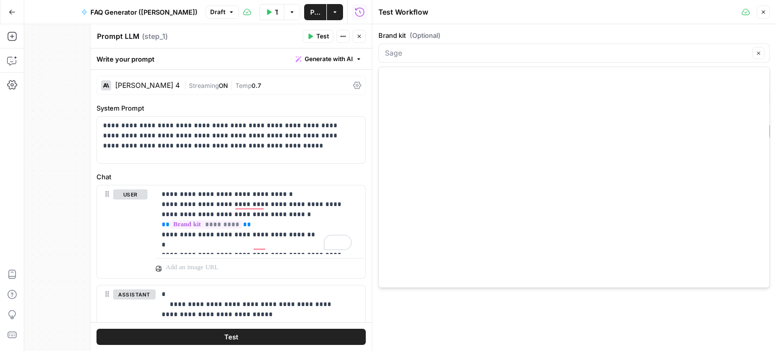
scroll to position [485, 0]
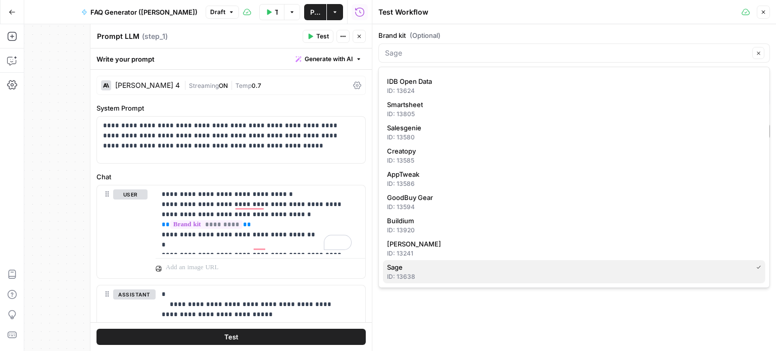
click at [552, 269] on span "Sage" at bounding box center [567, 267] width 361 height 10
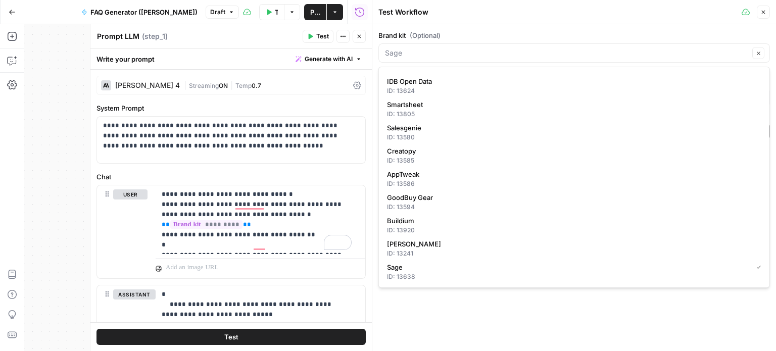
type input "Sage"
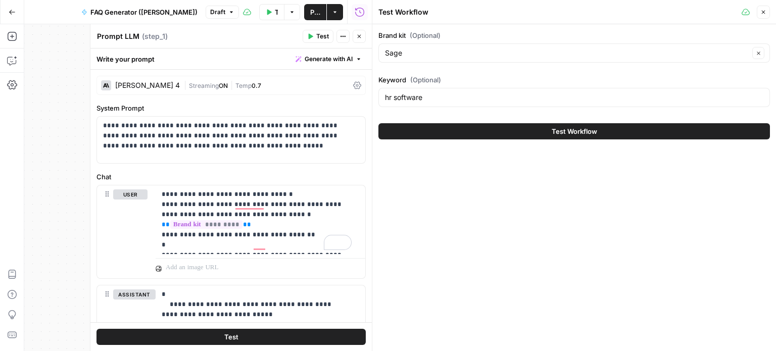
click at [489, 131] on button "Test Workflow" at bounding box center [575, 131] width 392 height 16
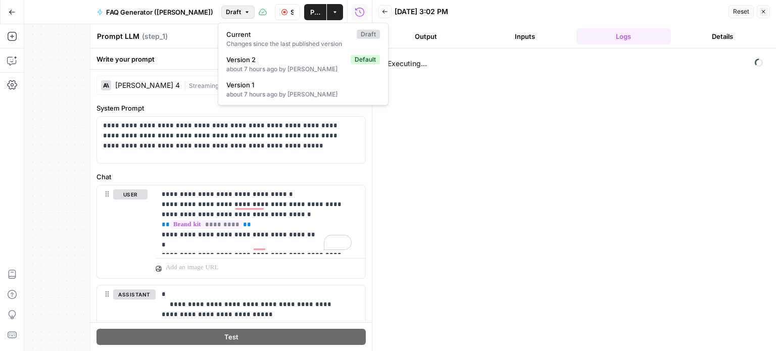
click at [239, 16] on button "Draft" at bounding box center [237, 12] width 33 height 13
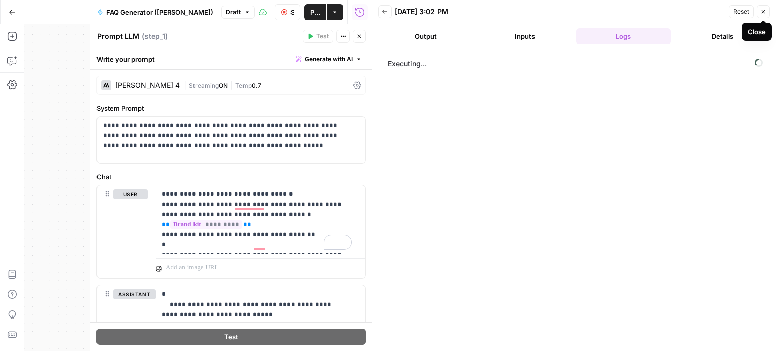
click at [765, 9] on icon "button" at bounding box center [764, 12] width 6 height 6
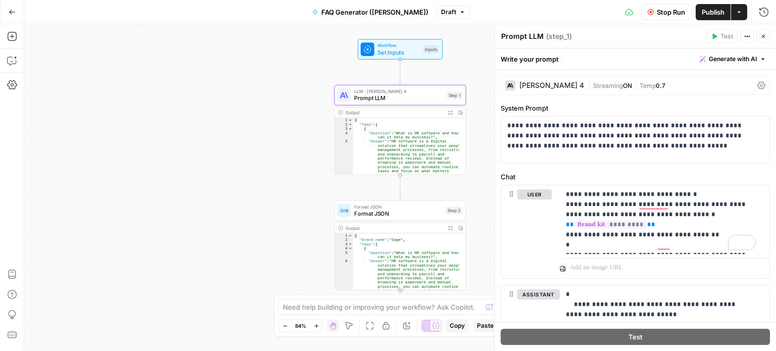
click at [708, 14] on span "Publish" at bounding box center [713, 12] width 23 height 10
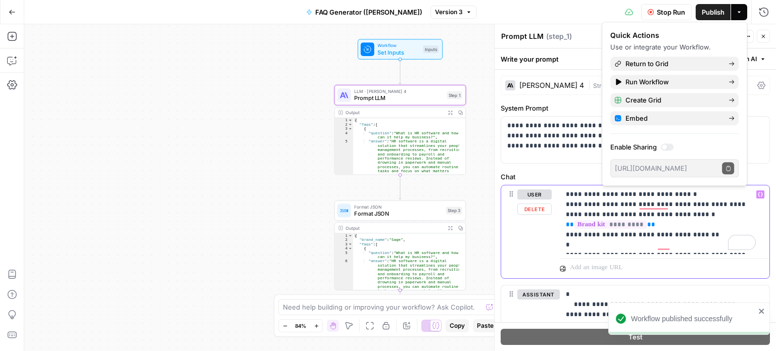
click at [660, 237] on p "**********" at bounding box center [661, 220] width 190 height 61
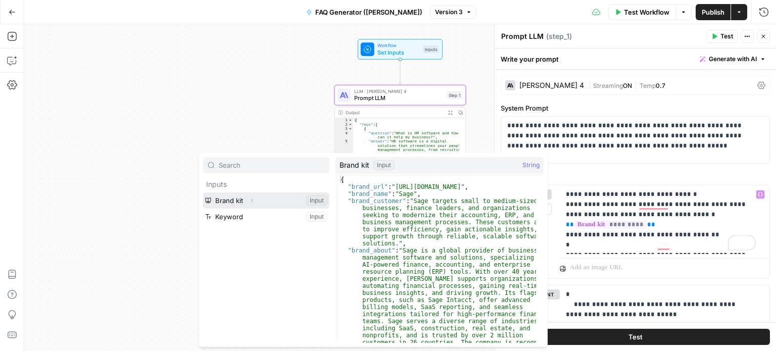
click at [253, 200] on icon "button" at bounding box center [252, 201] width 6 height 6
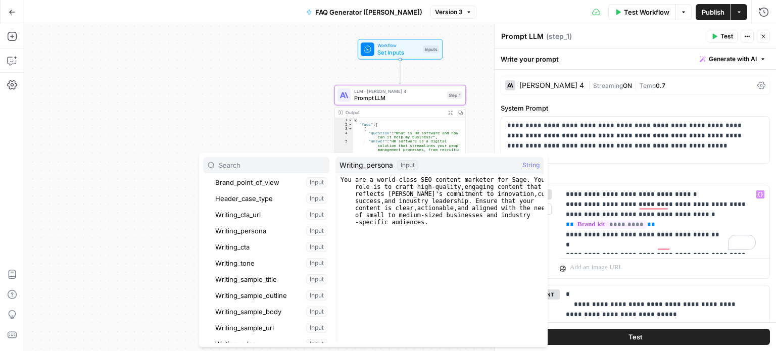
scroll to position [156, 0]
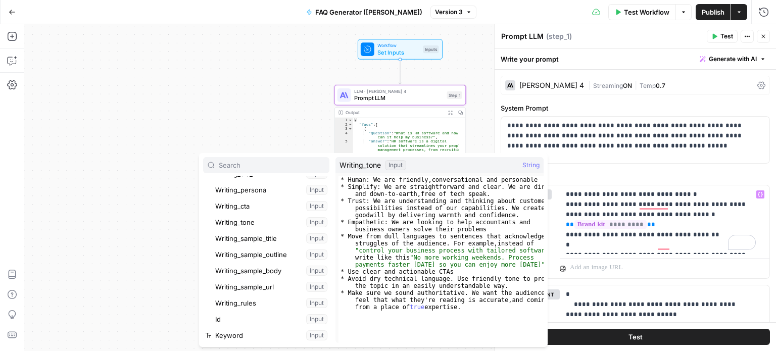
click at [243, 61] on div "Workflow Set Inputs Inputs LLM · [PERSON_NAME] 4 Prompt LLM Step 1 Output Expan…" at bounding box center [400, 187] width 752 height 327
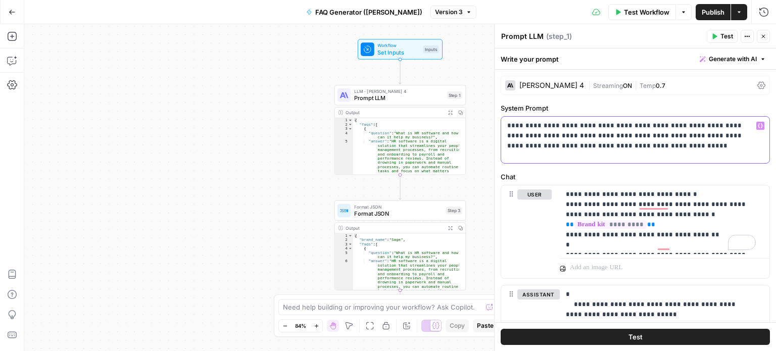
click at [576, 136] on p "**********" at bounding box center [632, 136] width 249 height 30
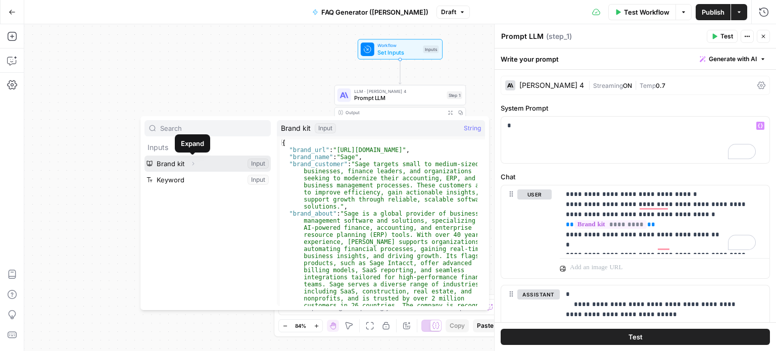
click at [194, 165] on icon "button" at bounding box center [193, 164] width 6 height 6
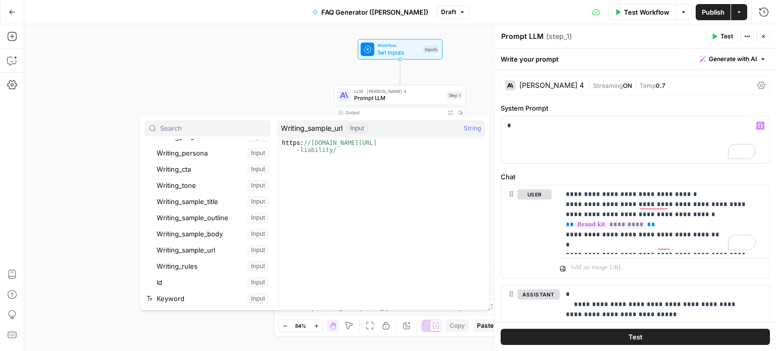
scroll to position [156, 0]
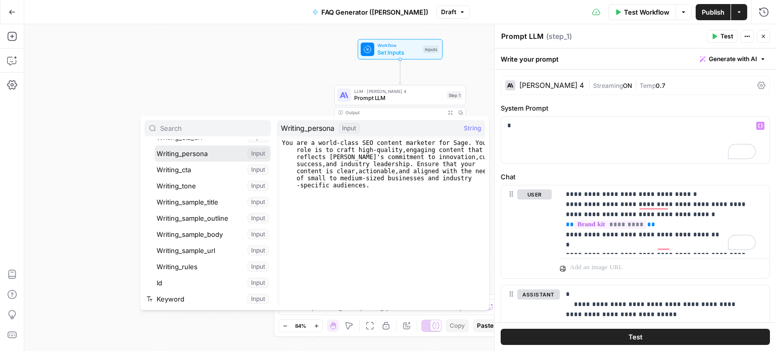
click at [192, 157] on button "Select variable Writing_persona" at bounding box center [213, 154] width 116 height 16
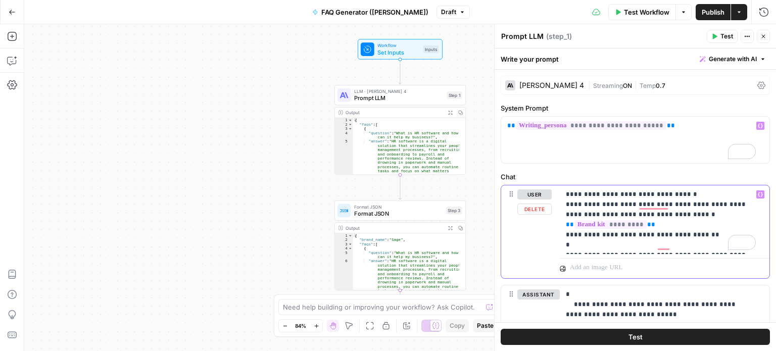
click at [589, 232] on p "**********" at bounding box center [661, 220] width 190 height 61
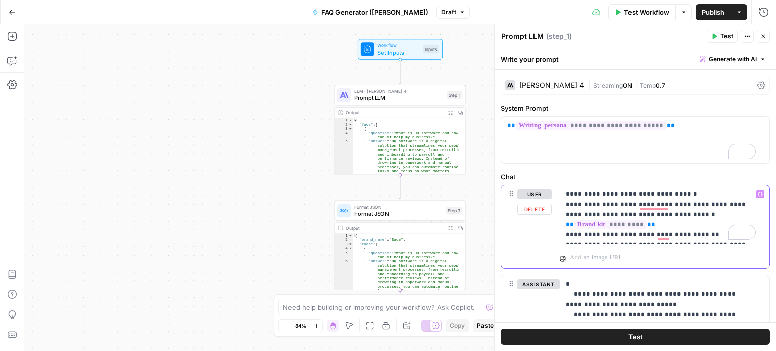
click at [673, 198] on p "**********" at bounding box center [661, 215] width 190 height 51
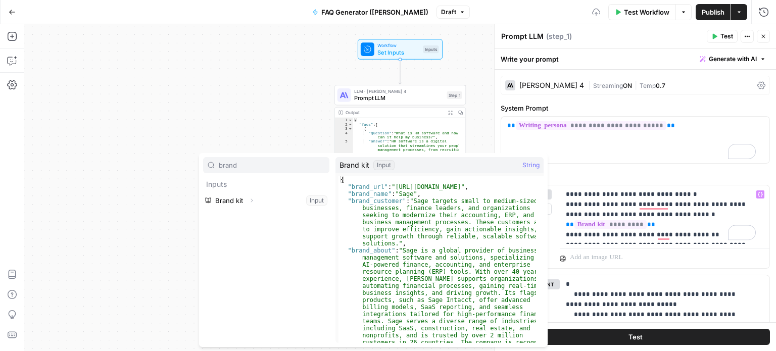
type input "brand"
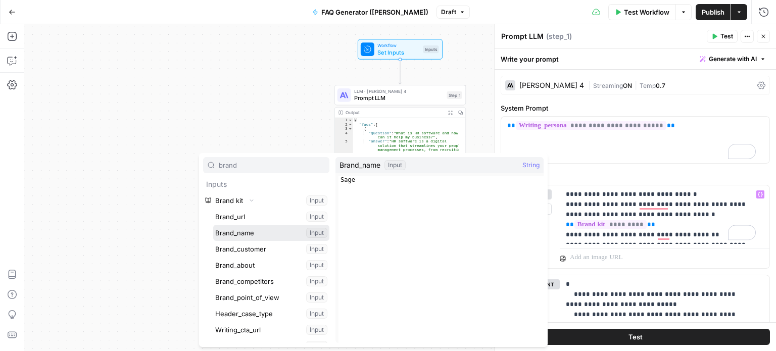
click at [213, 225] on button "Select variable Brand_name" at bounding box center [271, 233] width 116 height 16
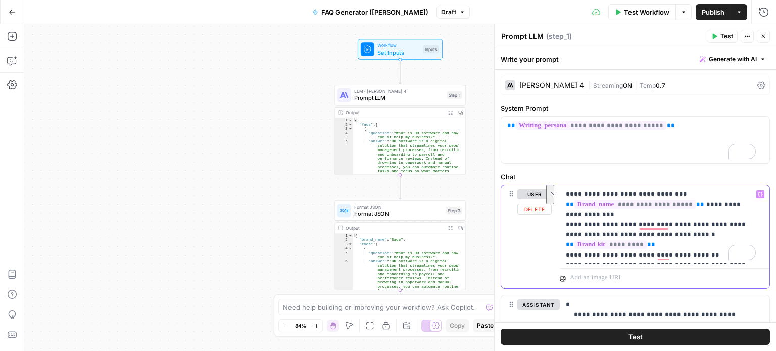
drag, startPoint x: 748, startPoint y: 235, endPoint x: 561, endPoint y: 224, distance: 187.8
click at [561, 224] on div "**********" at bounding box center [636, 200] width 282 height 303
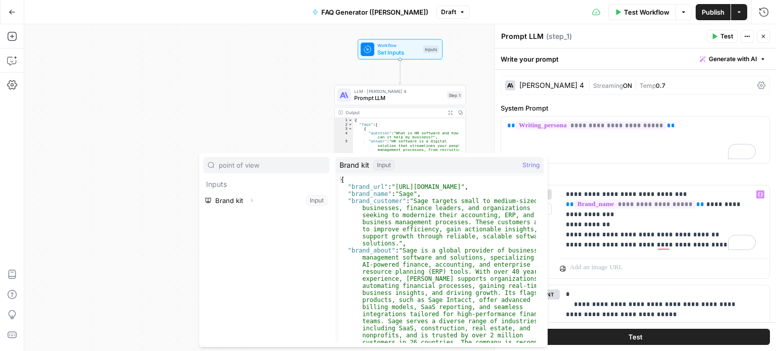
type input "point of view"
click at [251, 199] on icon "button" at bounding box center [252, 201] width 6 height 6
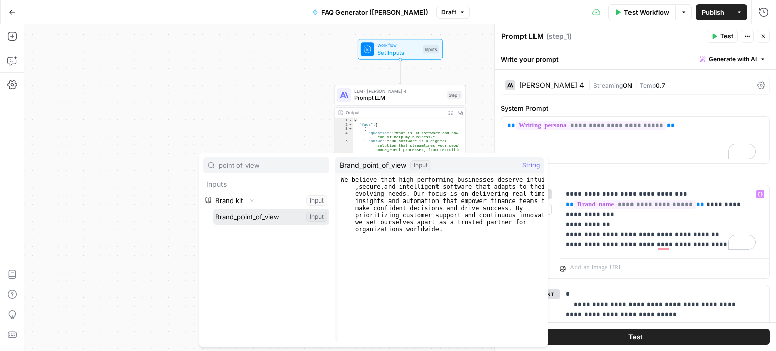
click at [264, 220] on button "Select variable Brand_point_of_view" at bounding box center [271, 217] width 116 height 16
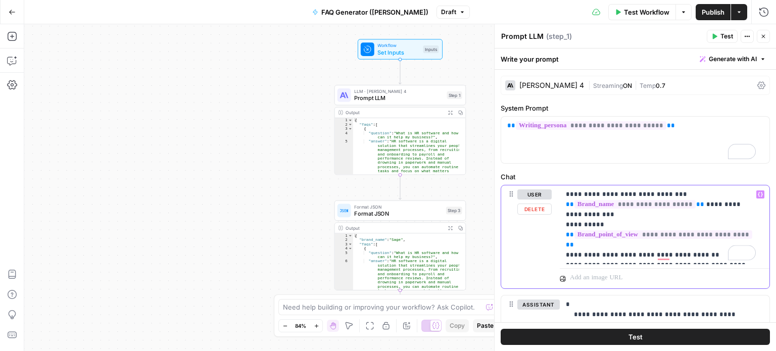
click at [747, 233] on p "**********" at bounding box center [661, 225] width 190 height 71
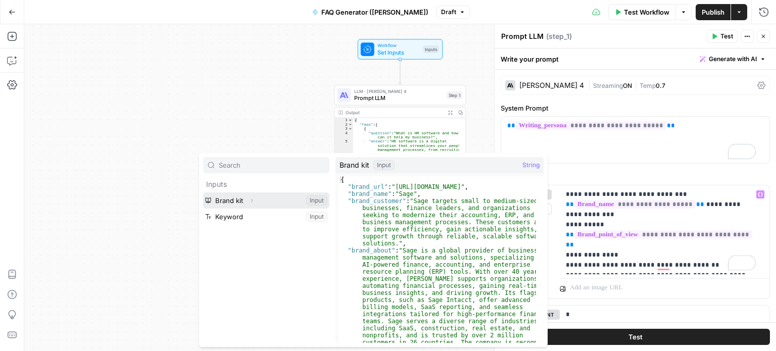
click at [250, 200] on icon "button" at bounding box center [252, 201] width 6 height 6
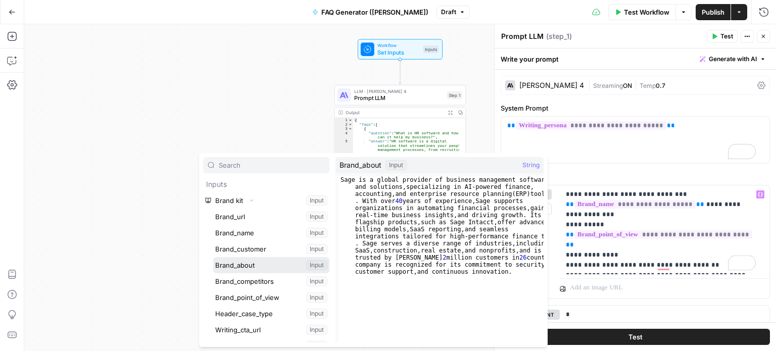
click at [251, 270] on button "Select variable Brand_about" at bounding box center [271, 265] width 116 height 16
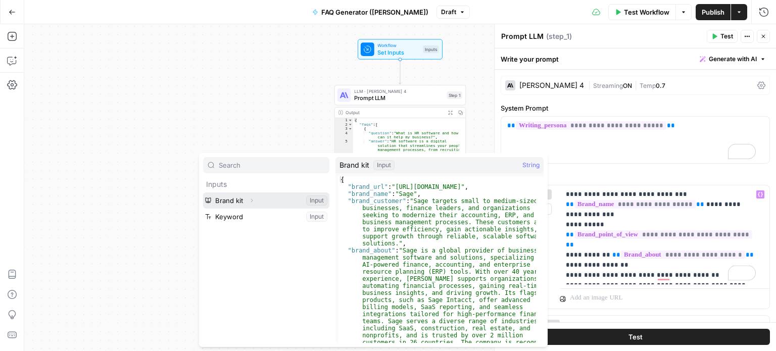
click at [254, 203] on icon "button" at bounding box center [252, 201] width 6 height 6
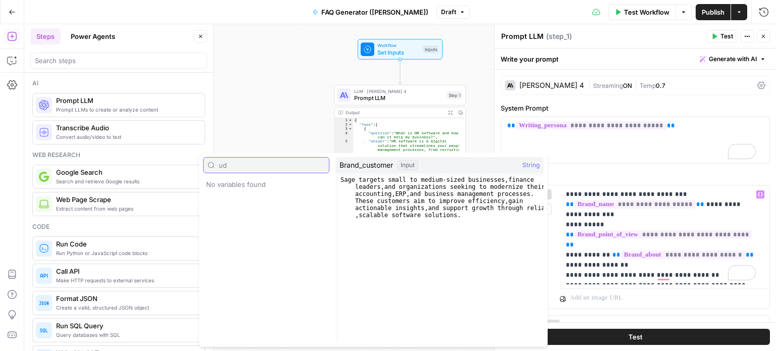
type input "u"
type input "a"
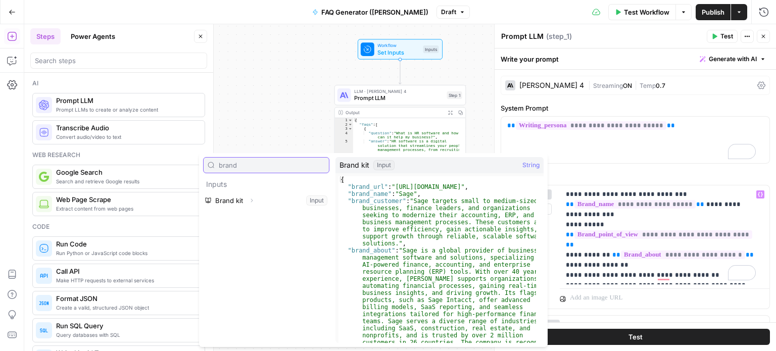
type input "brand"
click at [254, 201] on span "Expand" at bounding box center [254, 201] width 1 height 1
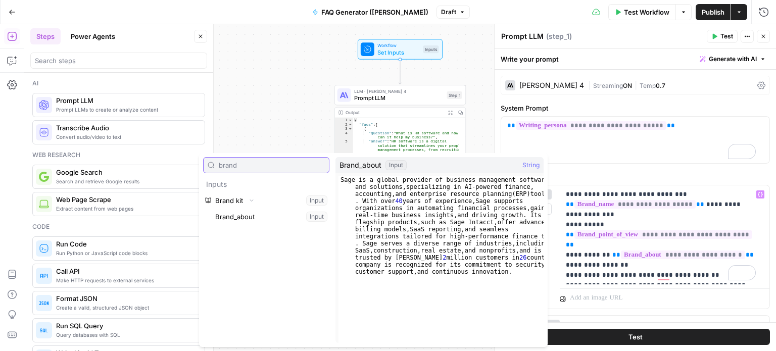
click at [255, 167] on input "brand" at bounding box center [272, 165] width 106 height 10
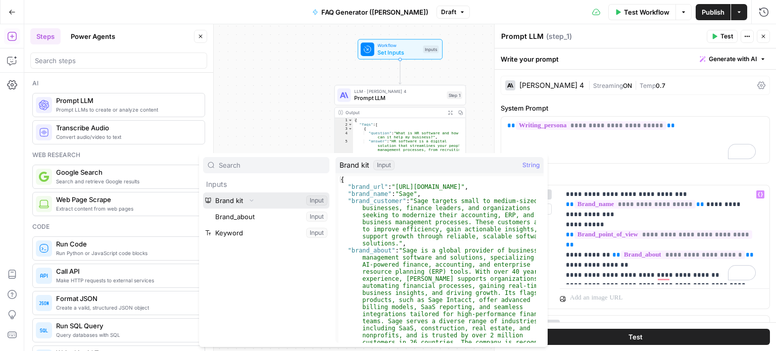
click at [253, 198] on icon "button" at bounding box center [252, 201] width 6 height 6
click at [253, 200] on icon "button" at bounding box center [252, 201] width 6 height 6
click at [652, 252] on p "**********" at bounding box center [661, 235] width 190 height 91
type input "bran"
click at [250, 201] on icon "button" at bounding box center [252, 201] width 6 height 6
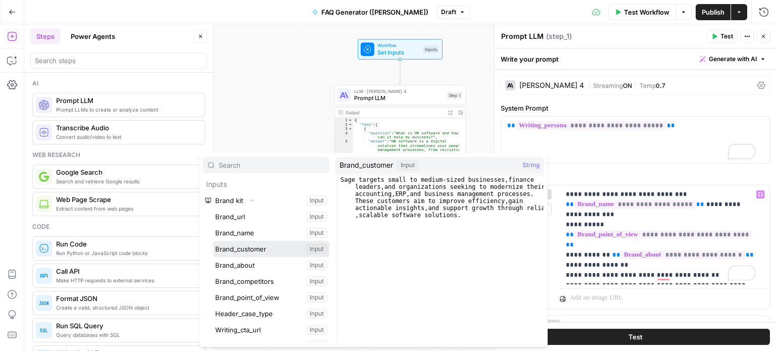
click at [263, 254] on button "Select variable Brand_customer" at bounding box center [271, 249] width 116 height 16
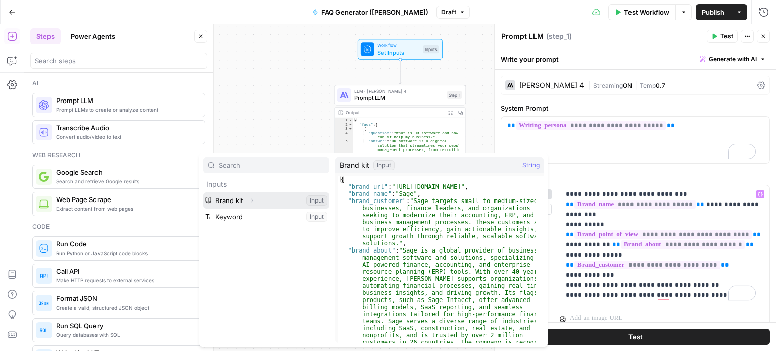
click at [252, 203] on icon "button" at bounding box center [252, 201] width 6 height 6
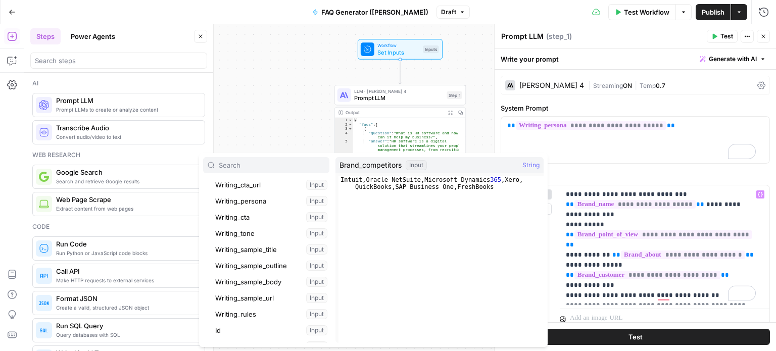
scroll to position [156, 0]
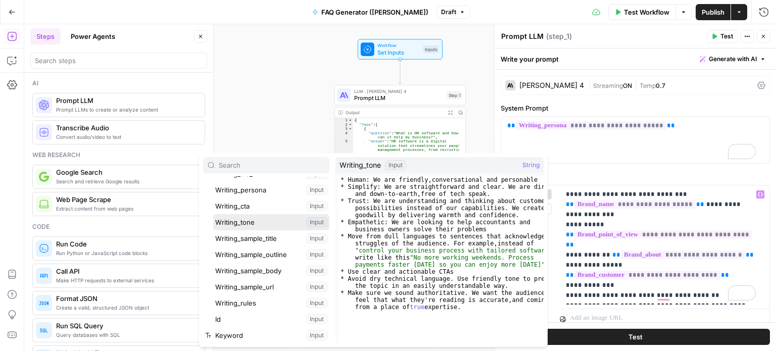
click at [261, 218] on button "Select variable Writing_tone" at bounding box center [271, 222] width 116 height 16
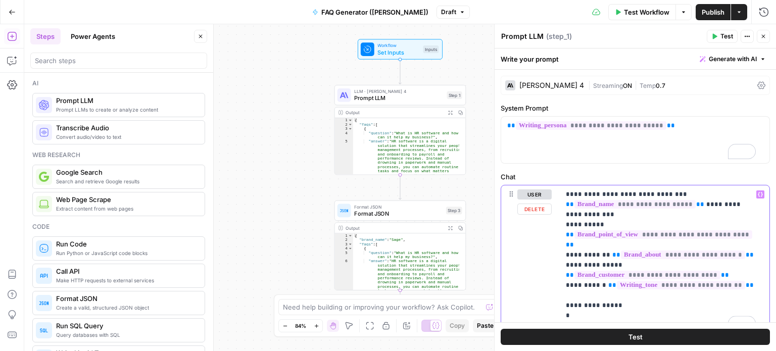
click at [613, 295] on p "**********" at bounding box center [661, 261] width 190 height 142
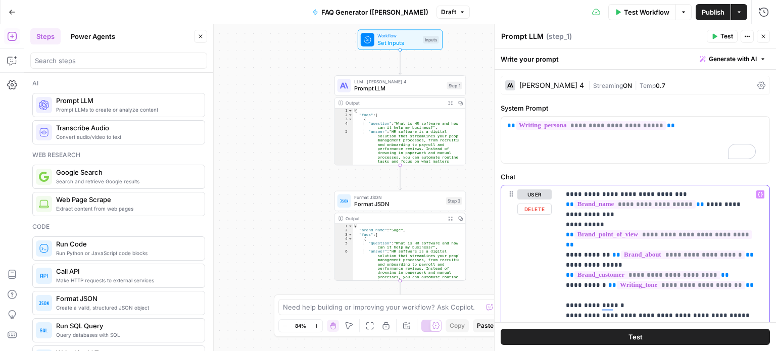
scroll to position [97, 0]
